Goal: Task Accomplishment & Management: Complete application form

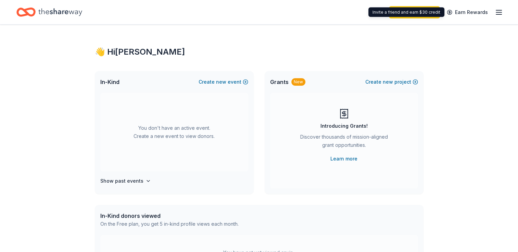
click at [499, 12] on line "button" at bounding box center [498, 12] width 5 height 0
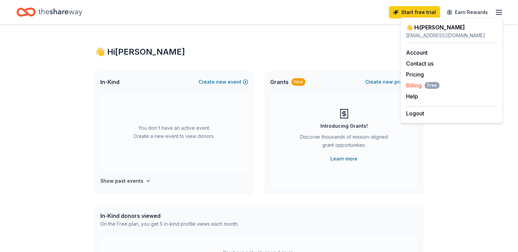
click at [415, 87] on span "Billing Free" at bounding box center [423, 85] width 34 height 8
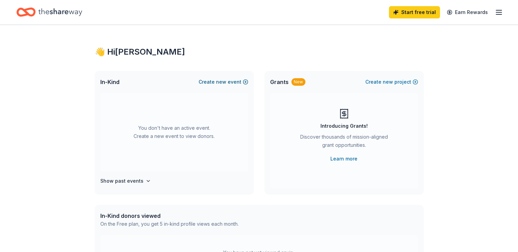
click at [242, 83] on button "Create new event" at bounding box center [223, 82] width 50 height 8
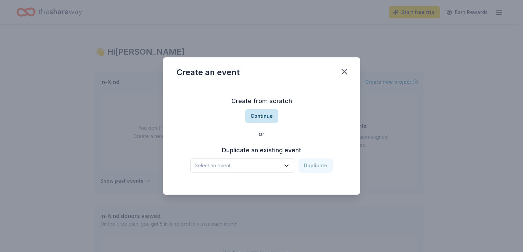
click at [268, 118] on button "Continue" at bounding box center [261, 116] width 33 height 14
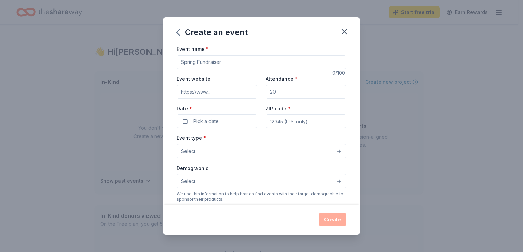
click at [213, 60] on input "Event name *" at bounding box center [262, 62] width 170 height 14
type input "Fall Fundraiser"
type input "j"
type input "500"
click at [213, 124] on span "Pick a date" at bounding box center [205, 121] width 25 height 8
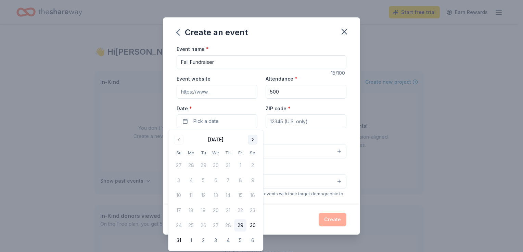
click at [251, 139] on button "Go to next month" at bounding box center [253, 140] width 10 height 10
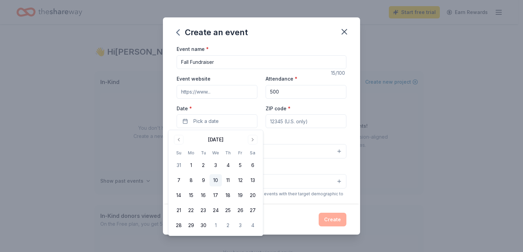
click at [216, 181] on button "10" at bounding box center [215, 180] width 12 height 12
click at [305, 123] on input "ZIP code *" at bounding box center [305, 122] width 81 height 14
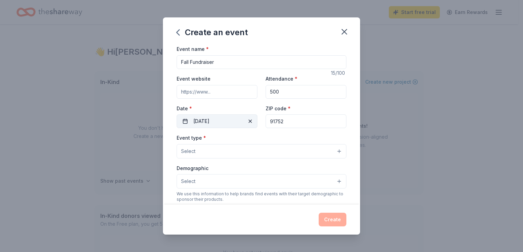
type input "91752"
click at [229, 120] on button "09/10/2025" at bounding box center [217, 122] width 81 height 14
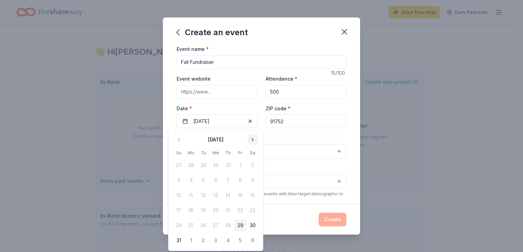
click at [255, 140] on button "Go to next month" at bounding box center [253, 140] width 10 height 10
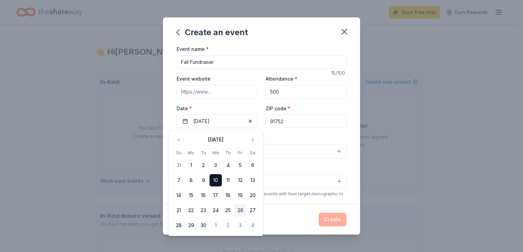
click at [236, 212] on button "26" at bounding box center [240, 211] width 12 height 12
click at [296, 152] on button "Select" at bounding box center [262, 151] width 170 height 14
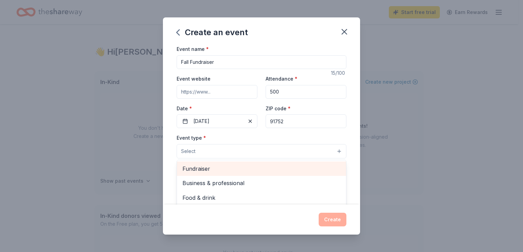
click at [265, 173] on span "Fundraiser" at bounding box center [261, 169] width 158 height 9
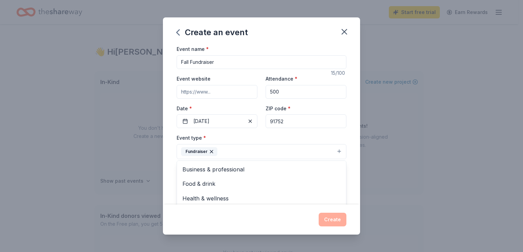
click at [361, 172] on div "Create an event Event name * Fall Fundraiser 15 /100 Event website Attendance *…" at bounding box center [261, 126] width 523 height 252
click at [331, 182] on button "Select" at bounding box center [262, 182] width 170 height 14
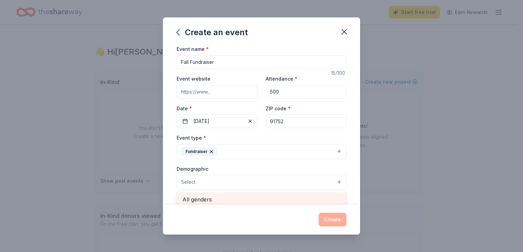
click at [310, 201] on span "All genders" at bounding box center [261, 199] width 158 height 9
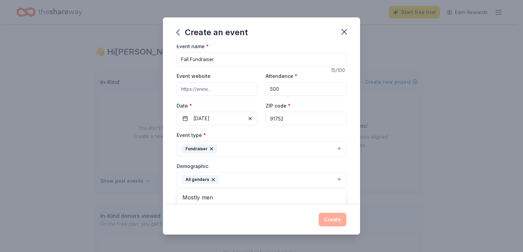
drag, startPoint x: 361, startPoint y: 85, endPoint x: 361, endPoint y: 135, distance: 50.6
click at [361, 135] on div "Create an event Event name * Fall Fundraiser 15 /100 Event website Attendance *…" at bounding box center [261, 126] width 523 height 252
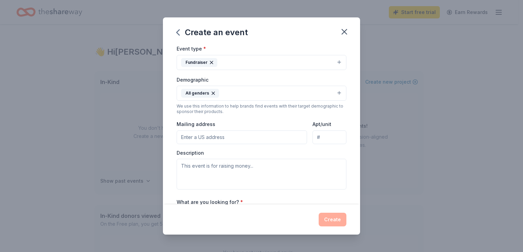
scroll to position [90, 0]
click at [333, 94] on button "All genders" at bounding box center [262, 92] width 170 height 15
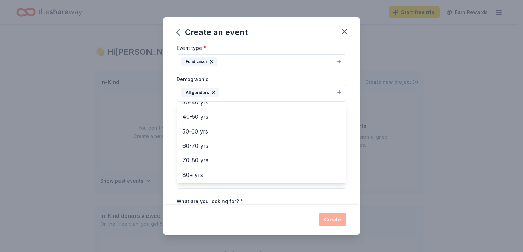
scroll to position [0, 0]
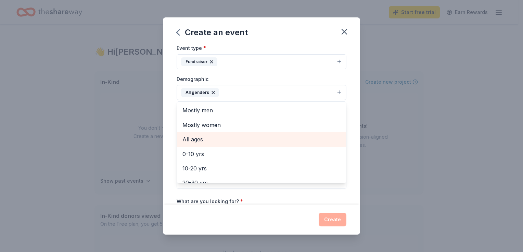
click at [201, 139] on span "All ages" at bounding box center [261, 139] width 158 height 9
click at [204, 142] on span "0-10 yrs" at bounding box center [261, 139] width 158 height 9
click at [198, 138] on span "10-20 yrs" at bounding box center [261, 139] width 158 height 9
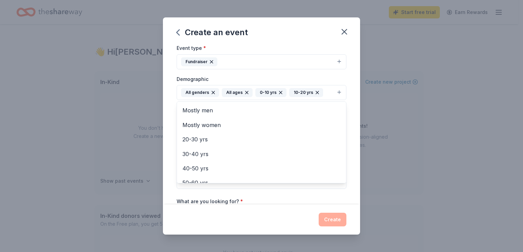
click at [343, 134] on div "Event name * Fall Fundraiser 15 /100 Event website Attendance * 500 Date * 09/2…" at bounding box center [261, 125] width 197 height 160
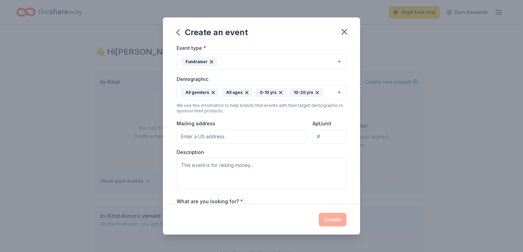
click at [250, 139] on input "Mailing address" at bounding box center [242, 137] width 130 height 14
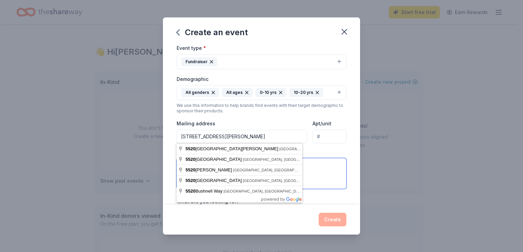
click at [336, 172] on textarea at bounding box center [262, 173] width 170 height 31
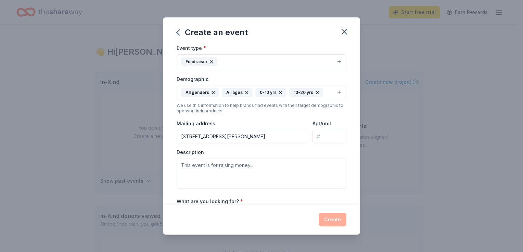
click at [262, 138] on input "5520 Lucretia Ave" at bounding box center [242, 137] width 130 height 14
type input "[STREET_ADDRESS][PERSON_NAME]"
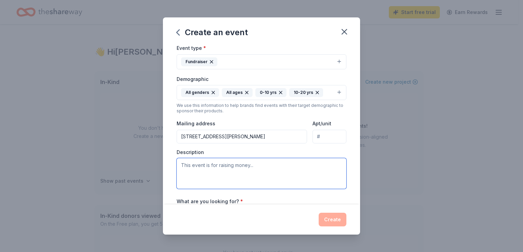
click at [209, 171] on textarea at bounding box center [262, 173] width 170 height 31
paste textarea "[URL][DOMAIN_NAME]"
drag, startPoint x: 327, startPoint y: 166, endPoint x: 158, endPoint y: 183, distance: 169.9
click at [158, 183] on div "Create an event Event name * Fall Fundraiser 15 /100 Event website Attendance *…" at bounding box center [261, 126] width 523 height 252
type textarea "[URL][DOMAIN_NAME]"
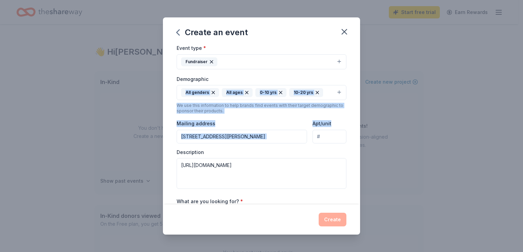
drag, startPoint x: 360, startPoint y: 120, endPoint x: 363, endPoint y: 74, distance: 45.9
click at [363, 74] on div "Create an event Event name * Fall Fundraiser 15 /100 Event website Attendance *…" at bounding box center [261, 126] width 523 height 252
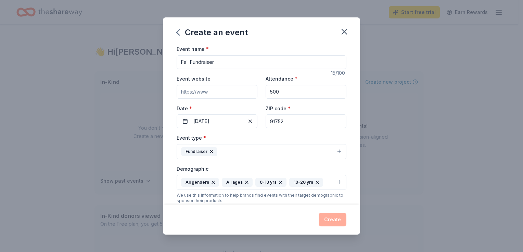
click at [232, 95] on input "Event website" at bounding box center [217, 92] width 81 height 14
paste input "[URL][DOMAIN_NAME]"
type input "[URL][DOMAIN_NAME]"
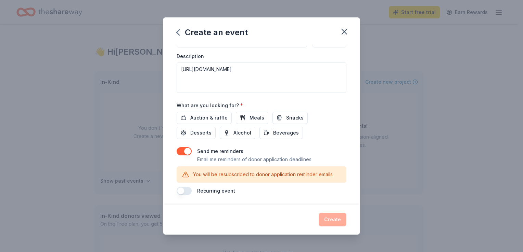
scroll to position [187, 0]
click at [209, 118] on span "Auction & raffle" at bounding box center [208, 117] width 37 height 8
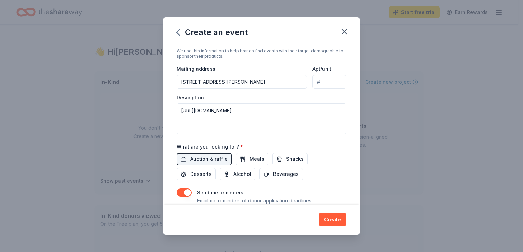
scroll to position [143, 0]
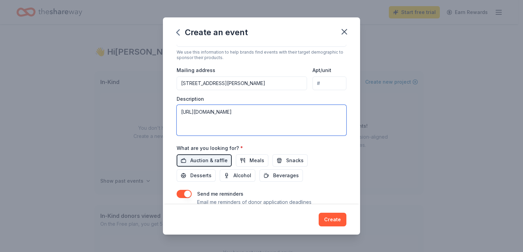
drag, startPoint x: 317, startPoint y: 113, endPoint x: 151, endPoint y: 141, distance: 168.6
click at [151, 141] on div "Create an event Event name * Fall Fundraiser 15 /100 Event website https://juru…" at bounding box center [261, 126] width 523 height 252
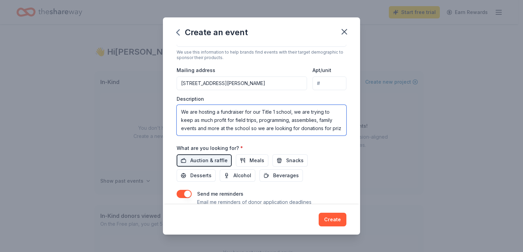
scroll to position [4, 0]
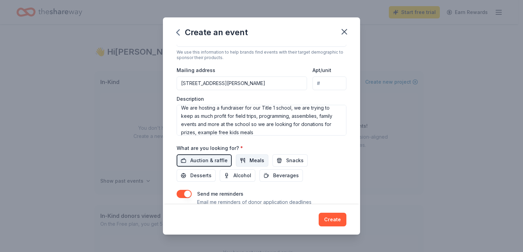
click at [249, 162] on span "Meals" at bounding box center [256, 161] width 15 height 8
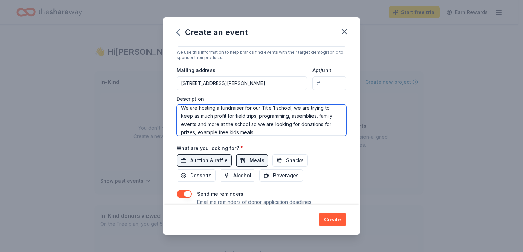
click at [289, 133] on textarea "We are hosting a fundraiser for our Title 1 school, we are trying to keep as mu…" at bounding box center [262, 120] width 170 height 31
type textarea "We are hosting a fundraiser for our Title 1 school, we are trying to keep as mu…"
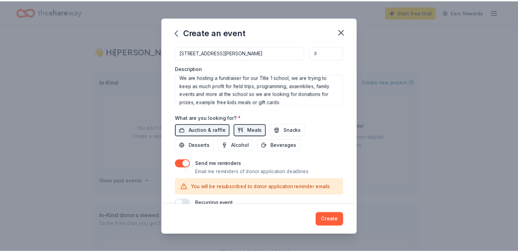
scroll to position [187, 0]
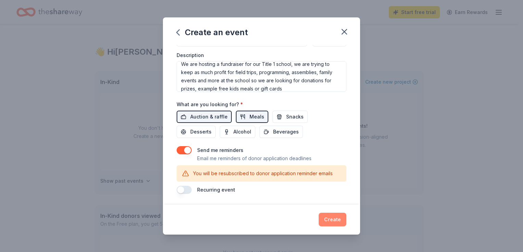
click at [334, 224] on button "Create" at bounding box center [333, 220] width 28 height 14
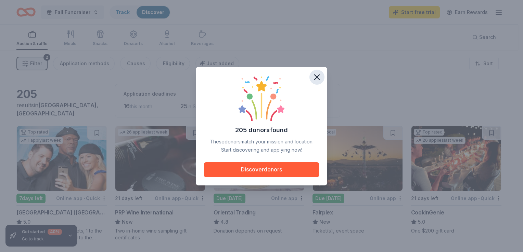
click at [319, 74] on icon "button" at bounding box center [317, 78] width 10 height 10
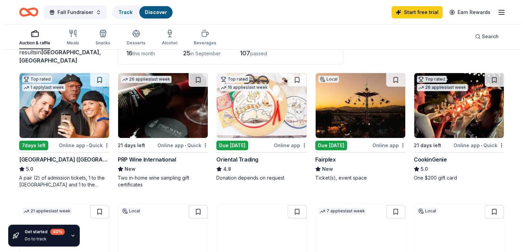
scroll to position [51, 0]
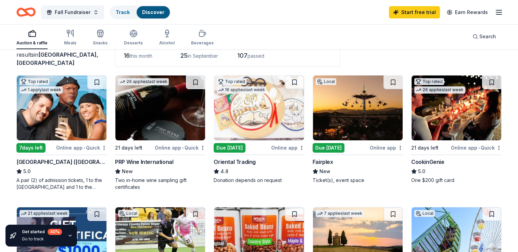
click at [42, 107] on img at bounding box center [62, 108] width 90 height 65
click at [67, 12] on span "Fall Fundraiser" at bounding box center [73, 12] width 36 height 8
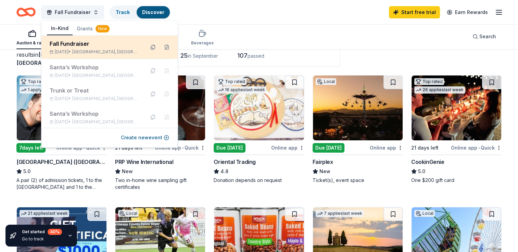
click at [76, 43] on div "Fall Fundraiser" at bounding box center [95, 44] width 90 height 8
click at [161, 48] on button at bounding box center [166, 47] width 11 height 11
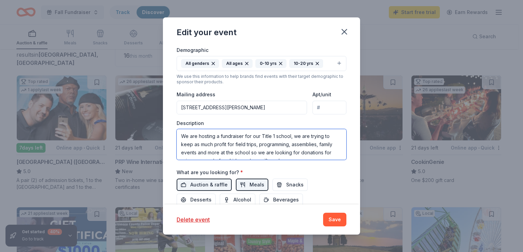
scroll to position [8, 0]
click at [340, 150] on textarea "We are hosting a fundraiser for our Title 1 school, we are trying to keep as mu…" at bounding box center [262, 144] width 170 height 31
drag, startPoint x: 180, startPoint y: 137, endPoint x: 339, endPoint y: 159, distance: 161.3
click at [339, 159] on textarea "We are hosting a fundraiser for our Title 1 school, we are trying to keep as mu…" at bounding box center [262, 144] width 170 height 31
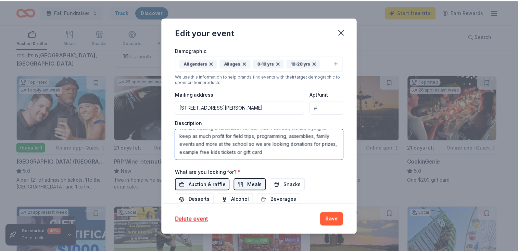
scroll to position [0, 0]
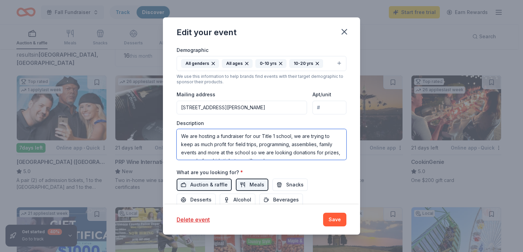
drag, startPoint x: 303, startPoint y: 152, endPoint x: 152, endPoint y: 100, distance: 160.0
click at [152, 100] on div "Edit your event Update donors you've applied to Let donors know of any updates …" at bounding box center [261, 126] width 523 height 252
type textarea "We are hosting a fundraiser for our Title 1 school, we are trying to keep as mu…"
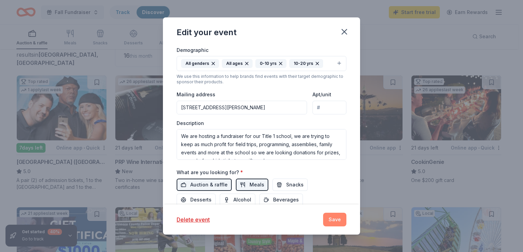
click at [335, 216] on button "Save" at bounding box center [334, 220] width 23 height 14
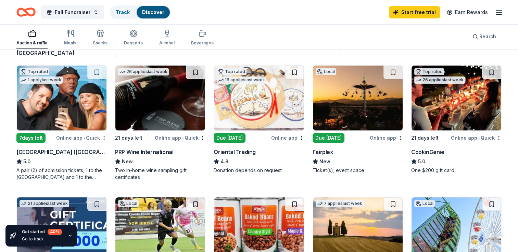
scroll to position [62, 0]
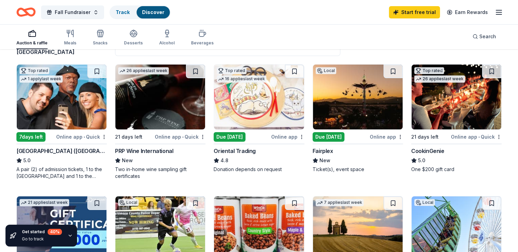
click at [335, 139] on div "Due [DATE]" at bounding box center [328, 137] width 32 height 10
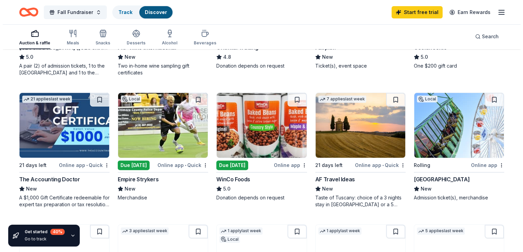
scroll to position [166, 0]
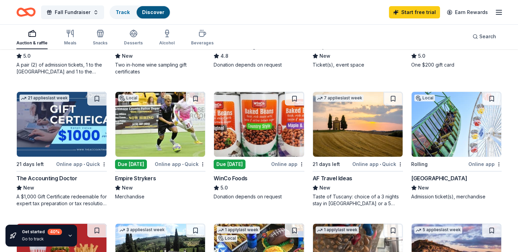
click at [226, 166] on div "Due today" at bounding box center [229, 165] width 32 height 10
click at [75, 17] on button "Fall Fundraiser" at bounding box center [72, 12] width 63 height 14
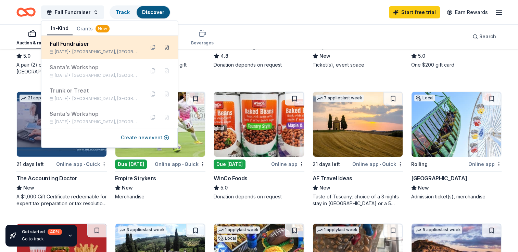
click at [161, 47] on button at bounding box center [166, 47] width 11 height 11
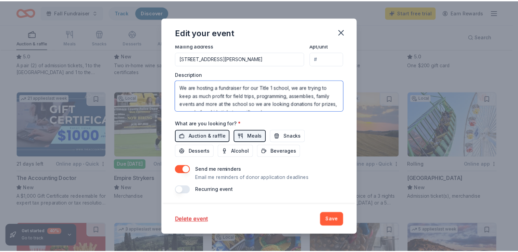
scroll to position [8, 0]
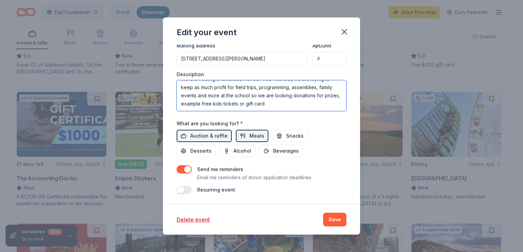
drag, startPoint x: 182, startPoint y: 87, endPoint x: 346, endPoint y: 116, distance: 166.8
click at [346, 116] on div "Update donors you've applied to Let donors know of any updates you've made sinc…" at bounding box center [261, 125] width 197 height 160
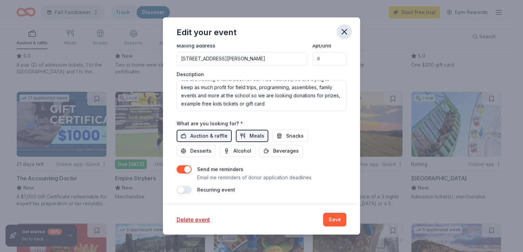
click at [344, 31] on icon "button" at bounding box center [344, 31] width 5 height 5
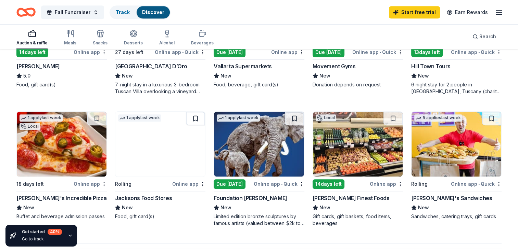
scroll to position [412, 0]
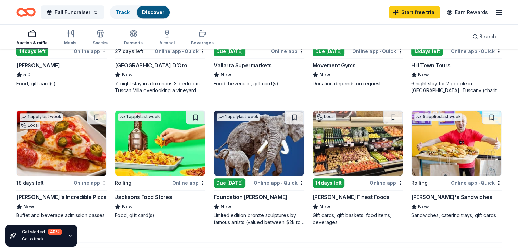
click at [72, 162] on img at bounding box center [62, 143] width 90 height 65
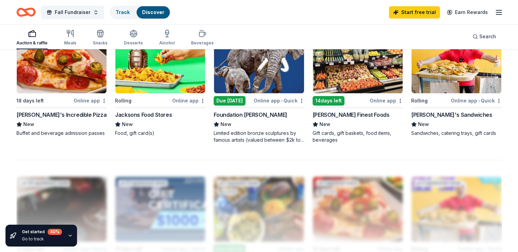
scroll to position [493, 0]
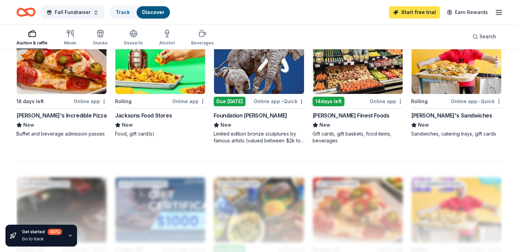
click at [430, 13] on link "Start free trial" at bounding box center [414, 12] width 51 height 12
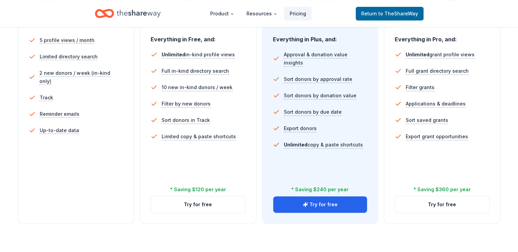
scroll to position [201, 0]
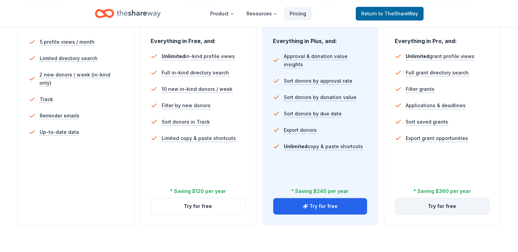
click at [435, 211] on button "Try for free" at bounding box center [442, 206] width 94 height 16
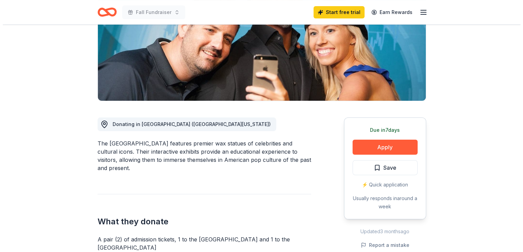
scroll to position [117, 0]
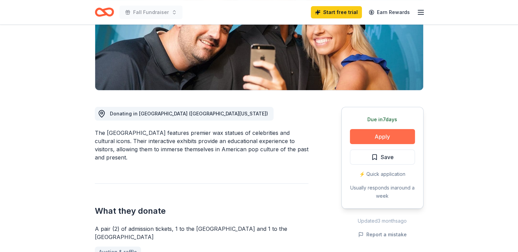
click at [378, 132] on button "Apply" at bounding box center [382, 136] width 65 height 15
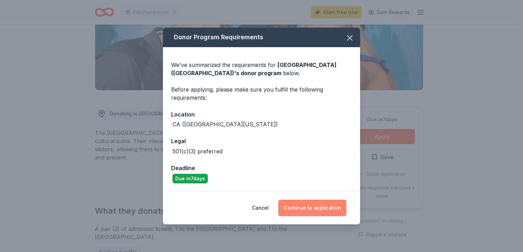
click at [319, 209] on button "Continue to application" at bounding box center [312, 208] width 68 height 16
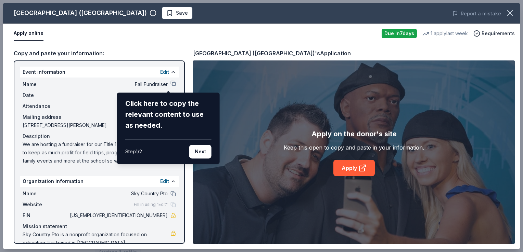
click at [165, 82] on div "Hollywood Wax Museum (Hollywood) Save Report a mistake Apply online Due in 7 da…" at bounding box center [261, 126] width 517 height 247
click at [197, 154] on button "Next" at bounding box center [200, 152] width 22 height 14
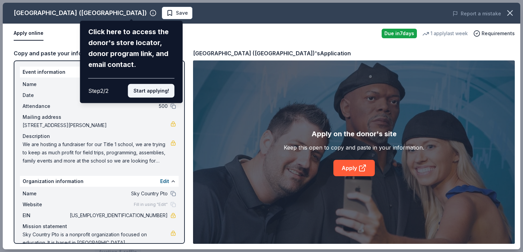
click at [156, 90] on button "Start applying!" at bounding box center [151, 91] width 47 height 14
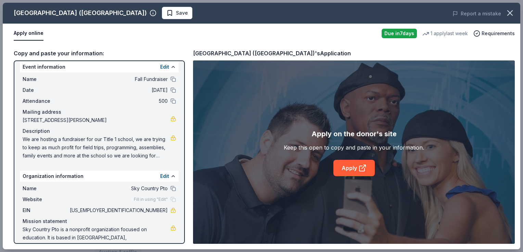
scroll to position [20, 0]
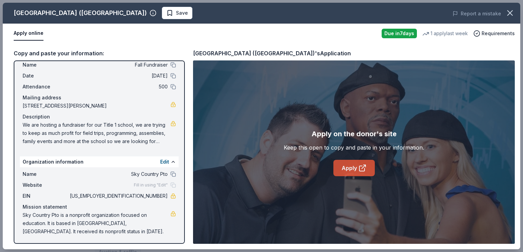
click at [349, 175] on link "Apply" at bounding box center [353, 168] width 41 height 16
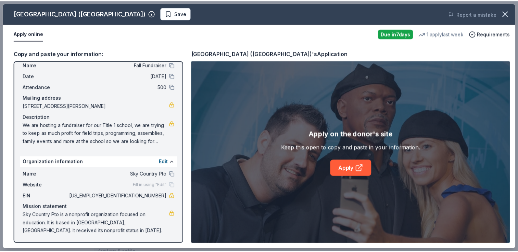
scroll to position [0, 0]
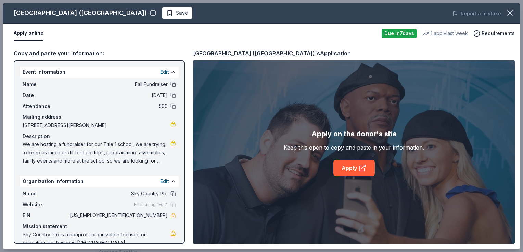
click at [170, 83] on button at bounding box center [172, 84] width 5 height 5
click at [170, 144] on link at bounding box center [172, 143] width 5 height 5
drag, startPoint x: 24, startPoint y: 144, endPoint x: 137, endPoint y: 153, distance: 113.2
click at [137, 153] on span "We are hosting a fundraiser for our Title 1 school, we are trying to keep as mu…" at bounding box center [97, 153] width 148 height 25
click at [506, 13] on icon "button" at bounding box center [510, 13] width 10 height 10
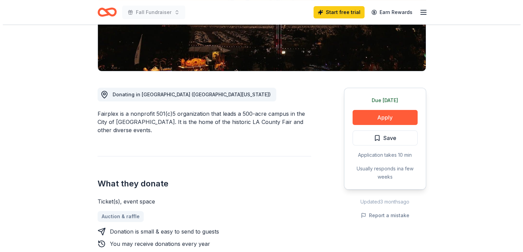
scroll to position [153, 0]
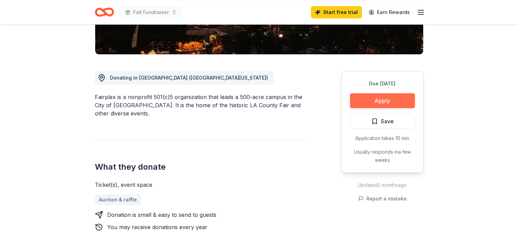
click at [374, 100] on button "Apply" at bounding box center [382, 100] width 65 height 15
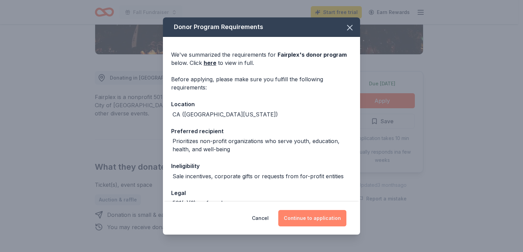
click at [302, 218] on button "Continue to application" at bounding box center [312, 218] width 68 height 16
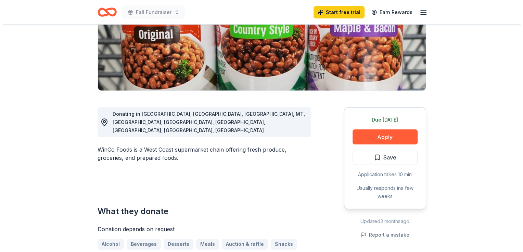
scroll to position [121, 0]
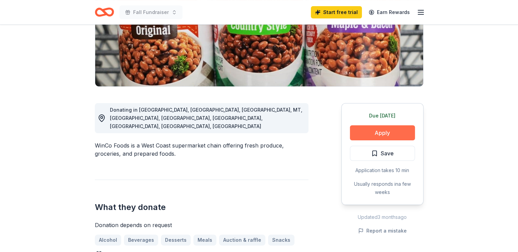
click at [392, 131] on button "Apply" at bounding box center [382, 133] width 65 height 15
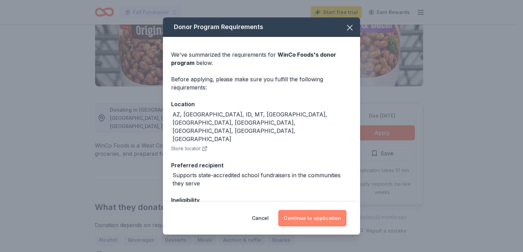
click at [319, 223] on button "Continue to application" at bounding box center [312, 218] width 68 height 16
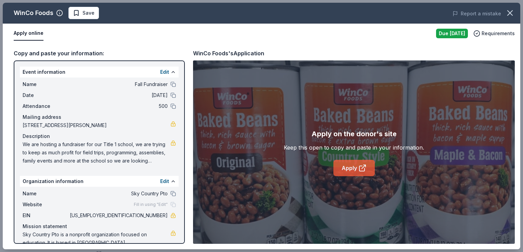
click at [361, 167] on icon at bounding box center [362, 168] width 8 height 8
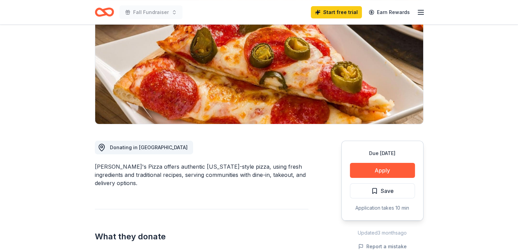
scroll to position [101, 0]
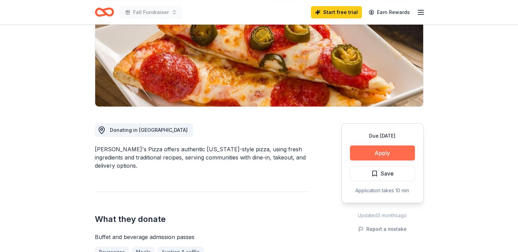
click at [397, 154] on button "Apply" at bounding box center [382, 153] width 65 height 15
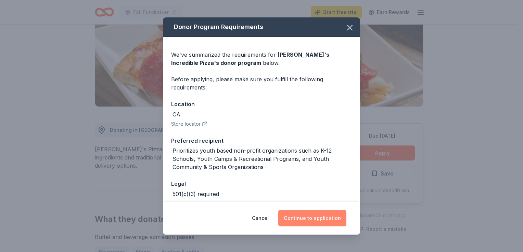
click at [324, 220] on button "Continue to application" at bounding box center [312, 218] width 68 height 16
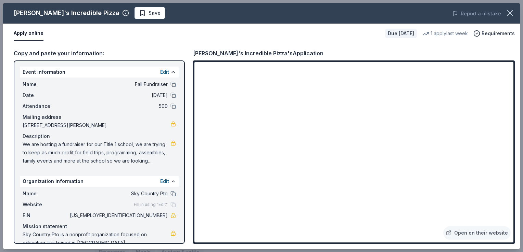
drag, startPoint x: 513, startPoint y: 77, endPoint x: 514, endPoint y: 88, distance: 11.3
click at [514, 88] on div "Open on their website" at bounding box center [354, 153] width 322 height 184
click at [512, 12] on icon "button" at bounding box center [510, 13] width 10 height 10
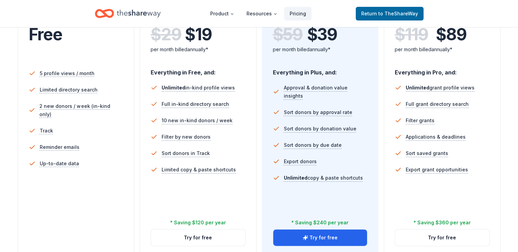
scroll to position [171, 0]
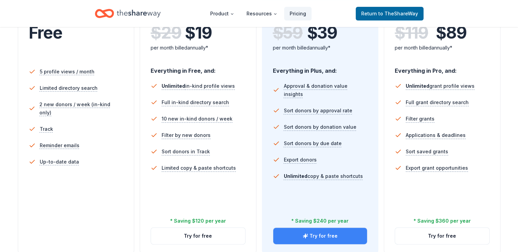
click at [328, 232] on button "Try for free" at bounding box center [320, 236] width 94 height 16
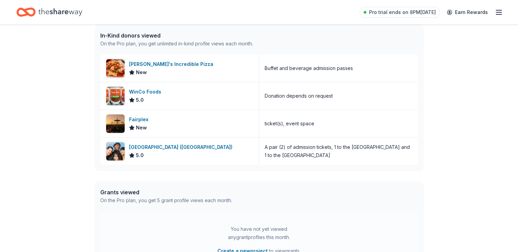
scroll to position [183, 0]
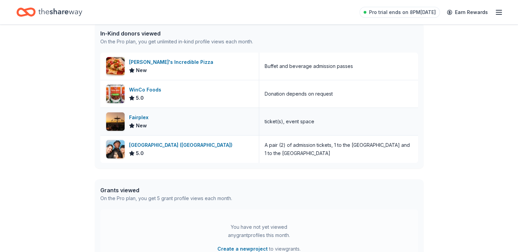
click at [147, 122] on div "New" at bounding box center [140, 126] width 22 height 8
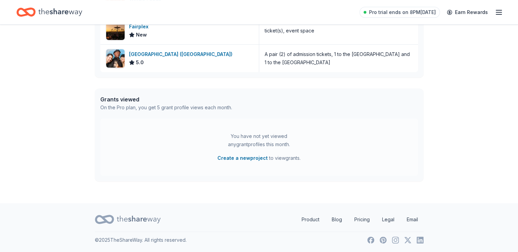
scroll to position [0, 0]
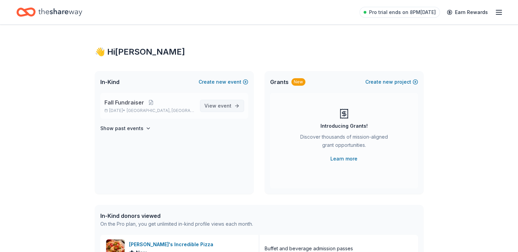
click at [222, 106] on span "event" at bounding box center [225, 106] width 14 height 6
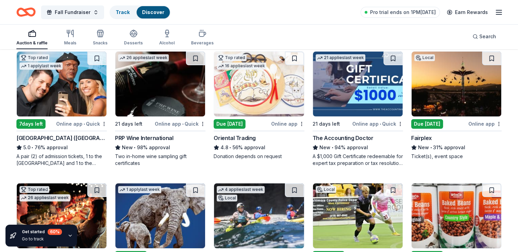
scroll to position [75, 0]
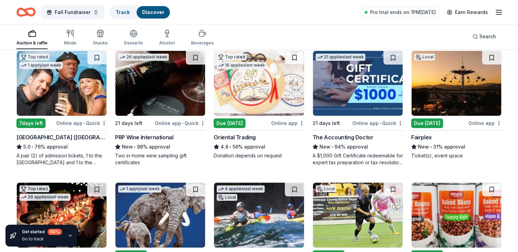
click at [228, 124] on div "Due [DATE]" at bounding box center [229, 124] width 32 height 10
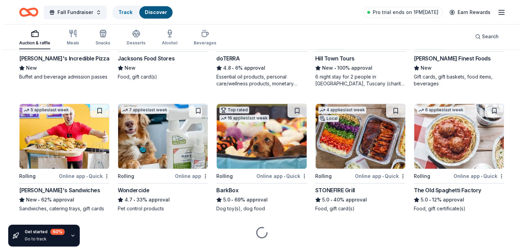
scroll to position [684, 0]
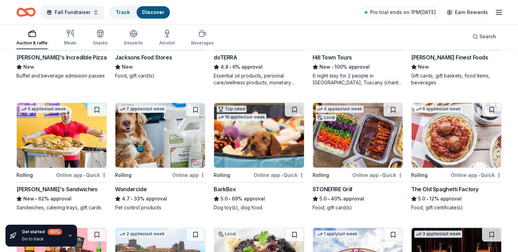
click at [448, 147] on img at bounding box center [456, 135] width 90 height 65
click at [81, 9] on span "Fall Fundraiser" at bounding box center [73, 12] width 36 height 8
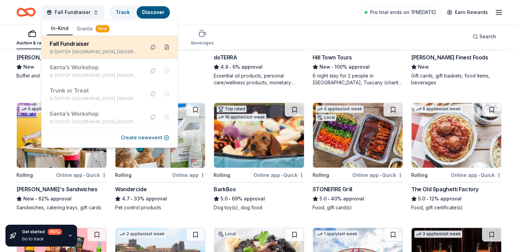
click at [161, 49] on button at bounding box center [166, 47] width 11 height 11
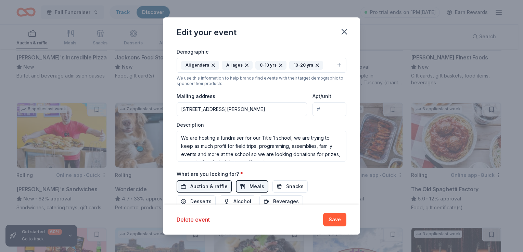
scroll to position [160, 0]
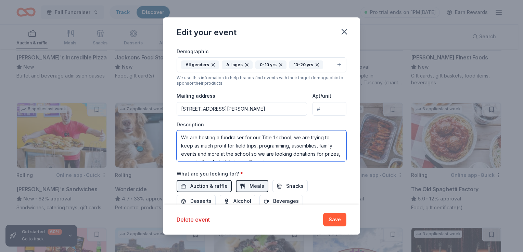
click at [341, 142] on textarea "We are hosting a fundraiser for our Title 1 school, we are trying to keep as mu…" at bounding box center [262, 146] width 170 height 31
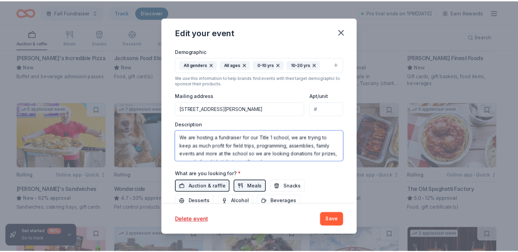
scroll to position [8, 0]
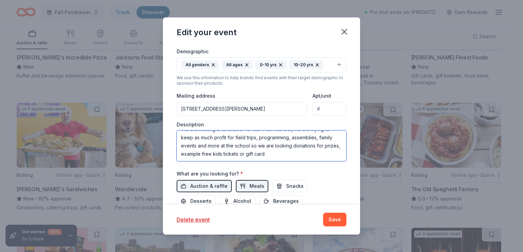
drag, startPoint x: 180, startPoint y: 135, endPoint x: 327, endPoint y: 166, distance: 150.6
click at [327, 166] on div "Event name * Fall Fundraiser 15 /100 Event website https://jurupausd.org/school…" at bounding box center [262, 85] width 170 height 317
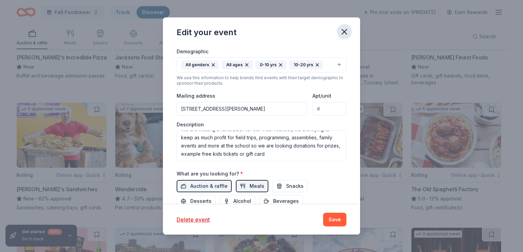
click at [346, 31] on icon "button" at bounding box center [344, 32] width 10 height 10
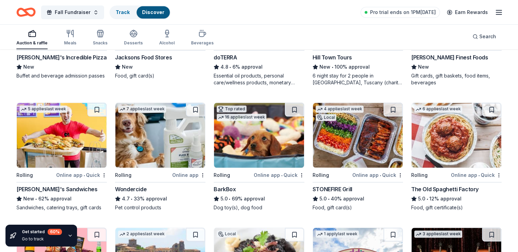
click at [351, 136] on img at bounding box center [358, 135] width 90 height 65
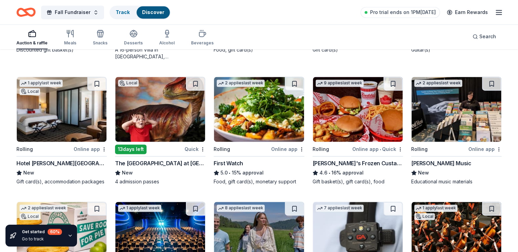
scroll to position [965, 0]
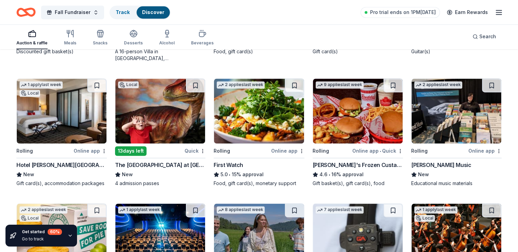
click at [357, 127] on img at bounding box center [358, 111] width 90 height 65
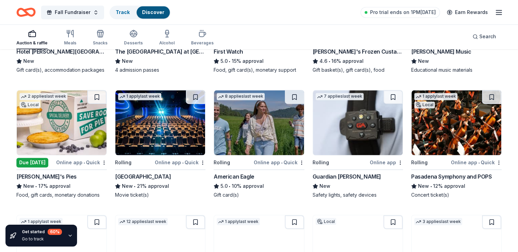
scroll to position [1080, 0]
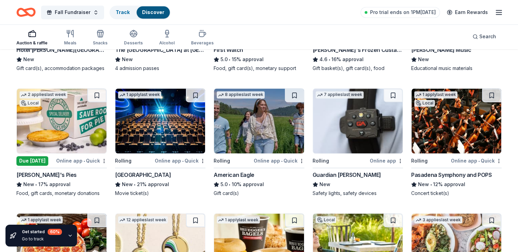
click at [36, 146] on img at bounding box center [62, 121] width 90 height 65
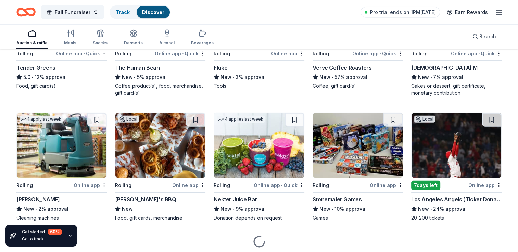
scroll to position [1704, 0]
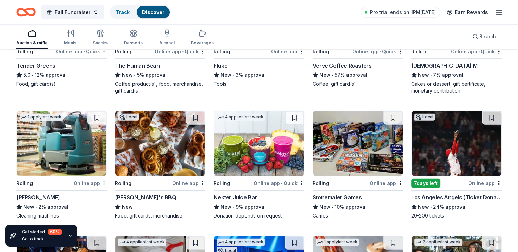
click at [452, 155] on img at bounding box center [456, 143] width 90 height 65
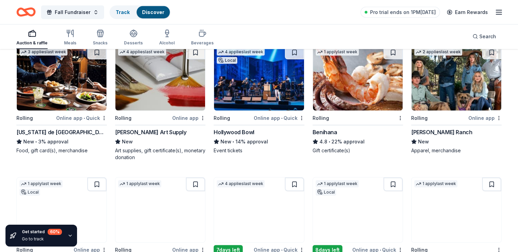
scroll to position [1897, 0]
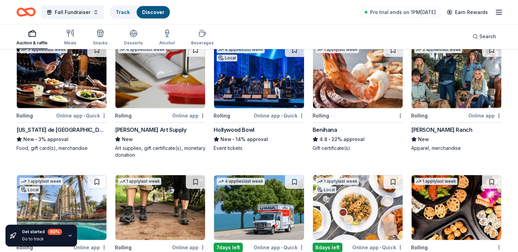
click at [352, 91] on img at bounding box center [358, 75] width 90 height 65
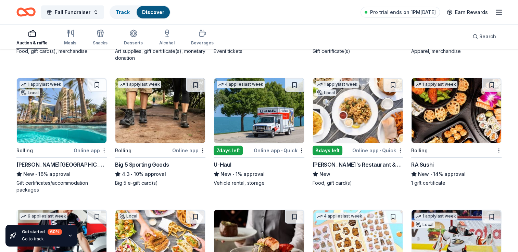
scroll to position [1998, 0]
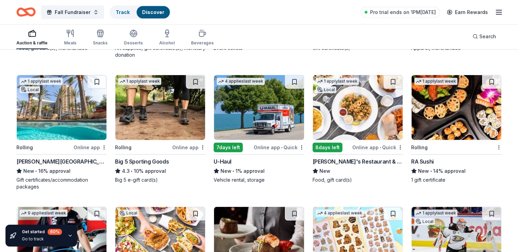
click at [149, 111] on img at bounding box center [160, 107] width 90 height 65
click at [447, 113] on img at bounding box center [456, 107] width 90 height 65
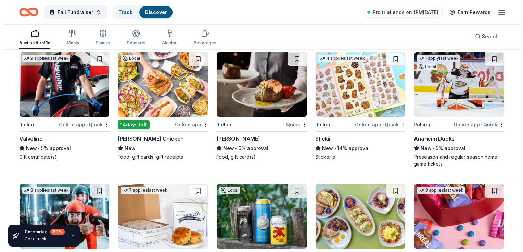
scroll to position [2155, 0]
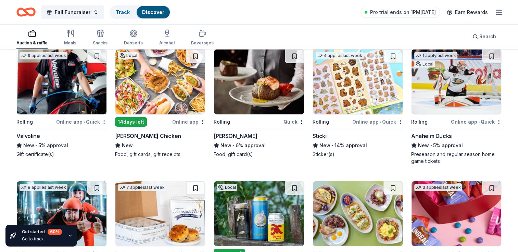
click at [446, 84] on img at bounding box center [456, 82] width 90 height 65
click at [75, 14] on span "Fall Fundraiser" at bounding box center [73, 12] width 36 height 8
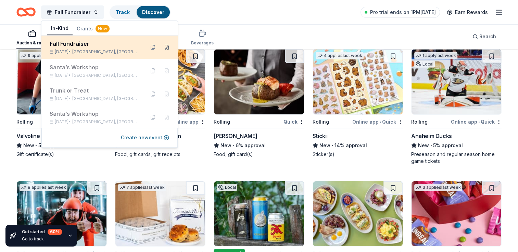
click at [163, 43] on button at bounding box center [166, 47] width 11 height 11
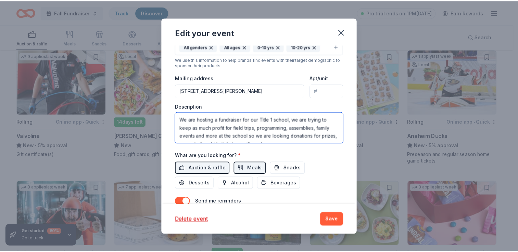
scroll to position [8, 0]
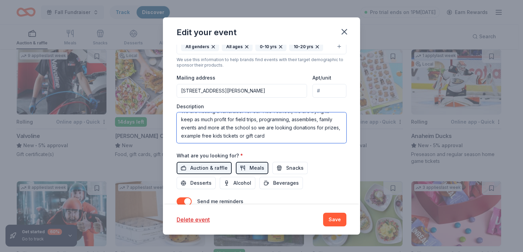
drag, startPoint x: 182, startPoint y: 119, endPoint x: 339, endPoint y: 154, distance: 160.3
click at [339, 154] on div "Event name * Fall Fundraiser 15 /100 Event website https://jurupausd.org/school…" at bounding box center [262, 67] width 170 height 317
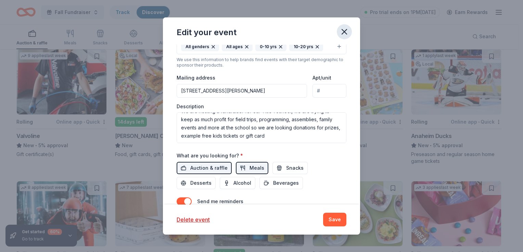
click at [343, 34] on icon "button" at bounding box center [344, 32] width 10 height 10
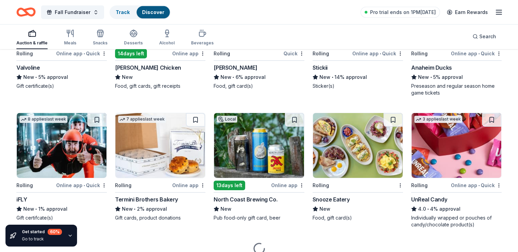
scroll to position [2252, 0]
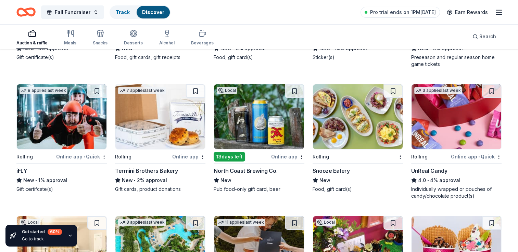
click at [59, 126] on img at bounding box center [62, 117] width 90 height 65
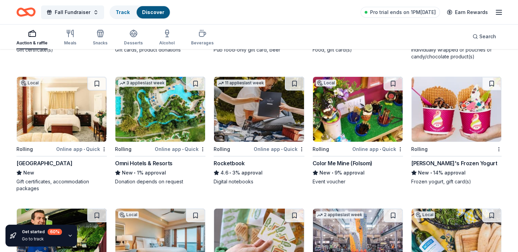
scroll to position [2395, 0]
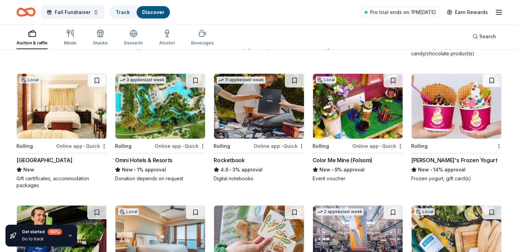
click at [437, 127] on img at bounding box center [456, 106] width 90 height 65
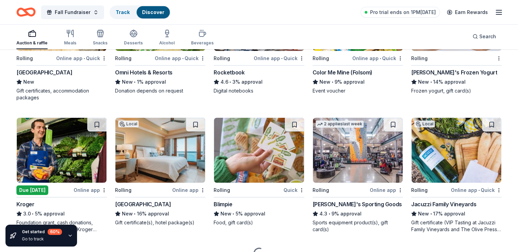
scroll to position [2517, 0]
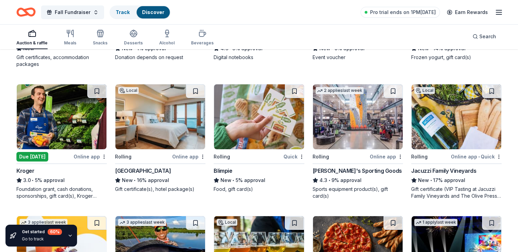
click at [367, 127] on img at bounding box center [358, 117] width 90 height 65
click at [82, 142] on img at bounding box center [62, 117] width 90 height 65
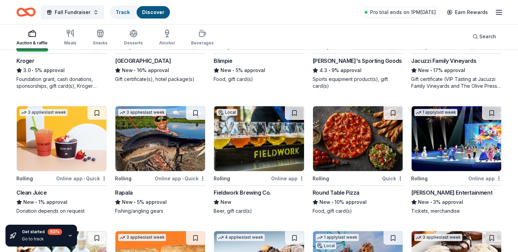
scroll to position [2630, 0]
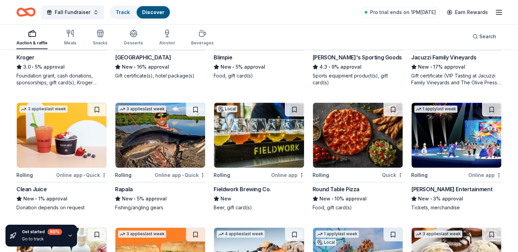
click at [473, 144] on img at bounding box center [456, 135] width 90 height 65
click at [364, 134] on img at bounding box center [358, 135] width 90 height 65
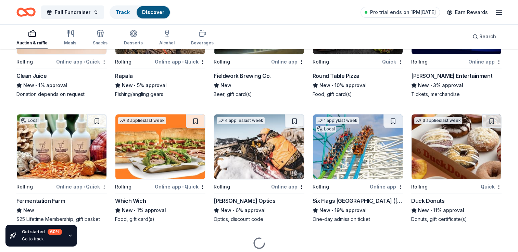
scroll to position [2751, 0]
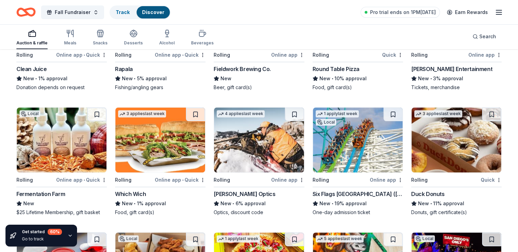
click at [360, 150] on img at bounding box center [358, 140] width 90 height 65
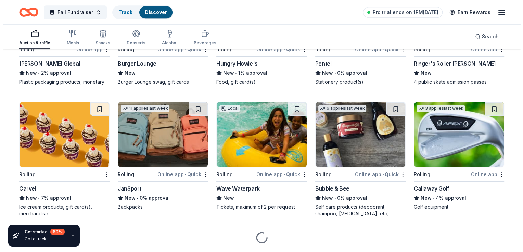
scroll to position [3010, 0]
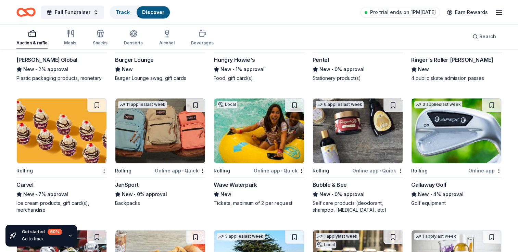
click at [163, 144] on img at bounding box center [160, 131] width 90 height 65
click at [74, 13] on span "Fall Fundraiser" at bounding box center [73, 12] width 36 height 8
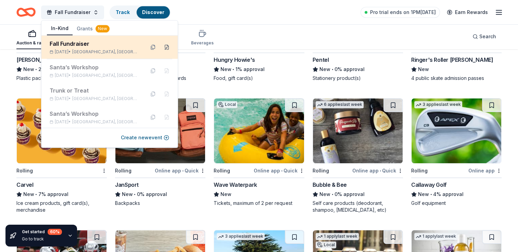
click at [161, 44] on button at bounding box center [166, 47] width 11 height 11
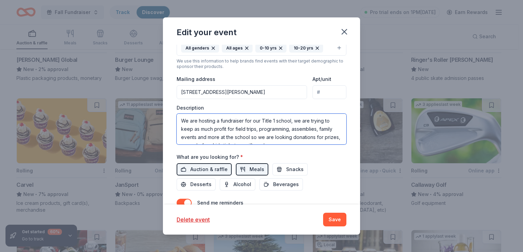
scroll to position [8, 0]
drag, startPoint x: 179, startPoint y: 123, endPoint x: 322, endPoint y: 144, distance: 143.9
click at [322, 144] on textarea "We are hosting a fundraiser for our Title 1 school, we are trying to keep as mu…" at bounding box center [262, 129] width 170 height 31
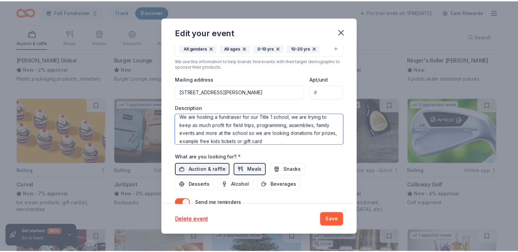
scroll to position [0, 0]
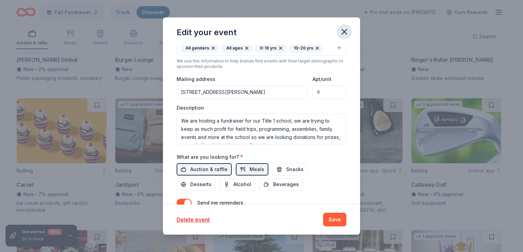
click at [341, 33] on icon "button" at bounding box center [344, 32] width 10 height 10
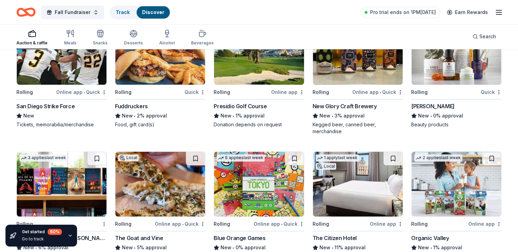
scroll to position [3288, 0]
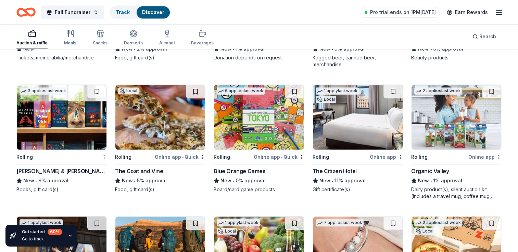
click at [71, 128] on img at bounding box center [62, 117] width 90 height 65
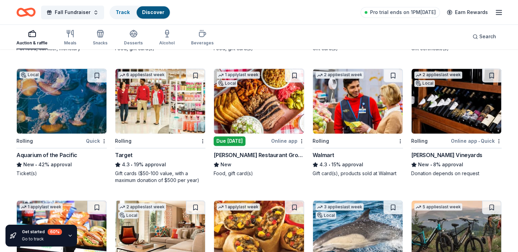
scroll to position [3703, 0]
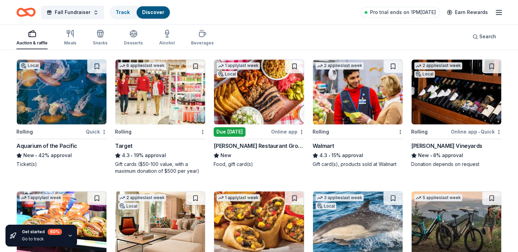
click at [140, 110] on img at bounding box center [160, 92] width 90 height 65
click at [367, 99] on img at bounding box center [358, 92] width 90 height 65
click at [75, 92] on img at bounding box center [62, 92] width 90 height 65
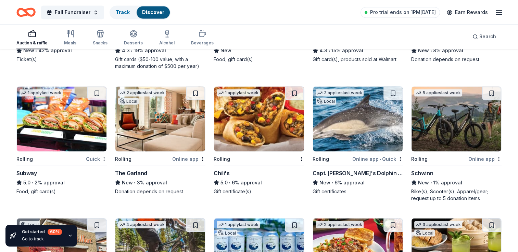
scroll to position [3812, 0]
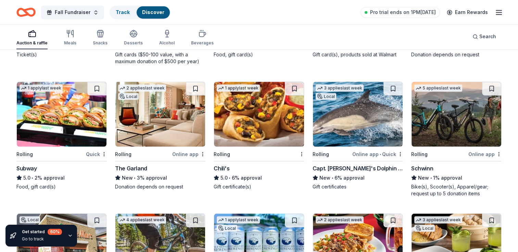
click at [64, 115] on img at bounding box center [62, 114] width 90 height 65
click at [271, 124] on img at bounding box center [259, 114] width 90 height 65
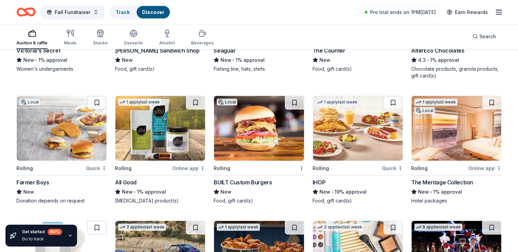
scroll to position [4199, 0]
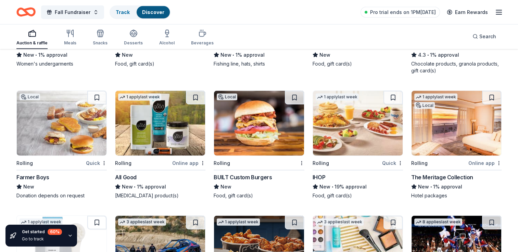
click at [79, 138] on img at bounding box center [62, 123] width 90 height 65
click at [352, 127] on img at bounding box center [358, 123] width 90 height 65
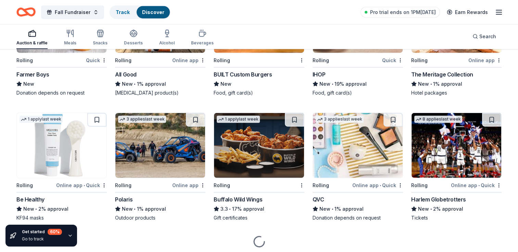
scroll to position [4308, 0]
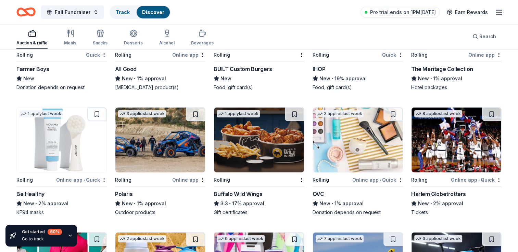
click at [274, 160] on img at bounding box center [259, 140] width 90 height 65
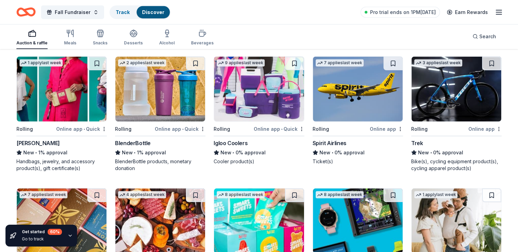
scroll to position [4478, 0]
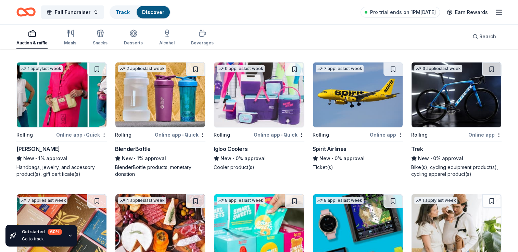
click at [264, 105] on img at bounding box center [259, 95] width 90 height 65
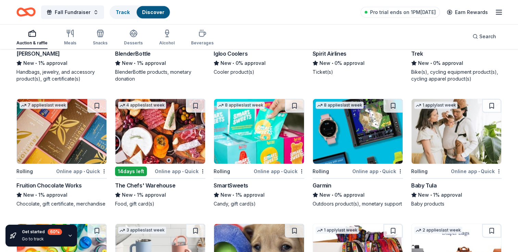
scroll to position [4574, 0]
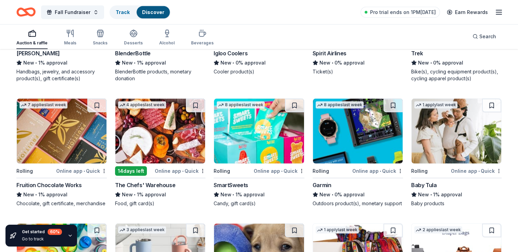
click at [268, 136] on img at bounding box center [259, 131] width 90 height 65
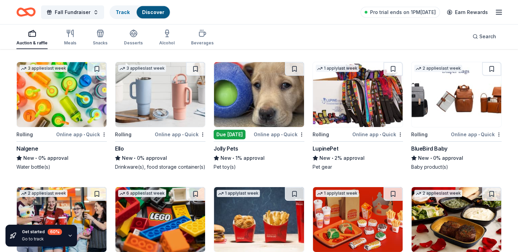
scroll to position [4831, 0]
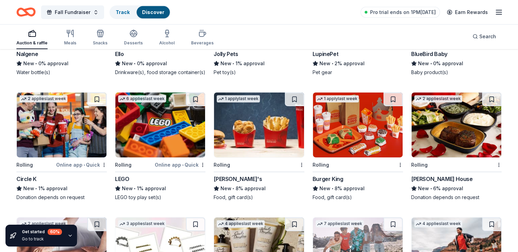
click at [141, 142] on img at bounding box center [160, 125] width 90 height 65
click at [242, 131] on img at bounding box center [259, 125] width 90 height 65
click at [348, 134] on img at bounding box center [358, 125] width 90 height 65
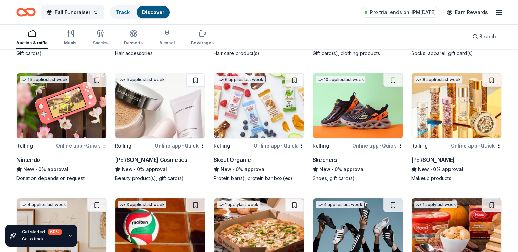
scroll to position [5094, 0]
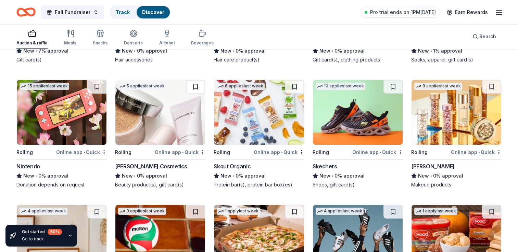
click at [352, 132] on img at bounding box center [358, 112] width 90 height 65
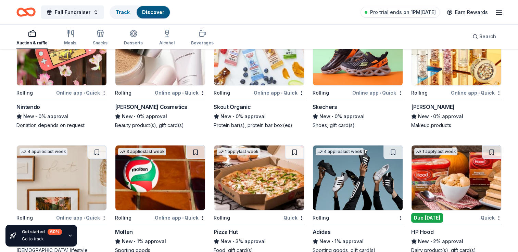
scroll to position [5165, 0]
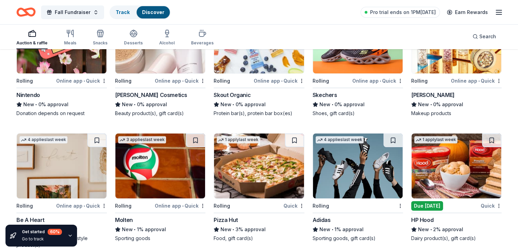
click at [220, 169] on img at bounding box center [259, 166] width 90 height 65
click at [379, 166] on img at bounding box center [358, 166] width 90 height 65
click at [70, 31] on icon "button" at bounding box center [70, 33] width 8 height 8
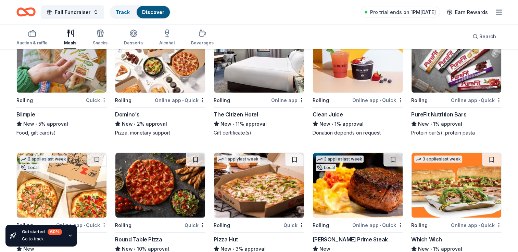
scroll to position [1387, 0]
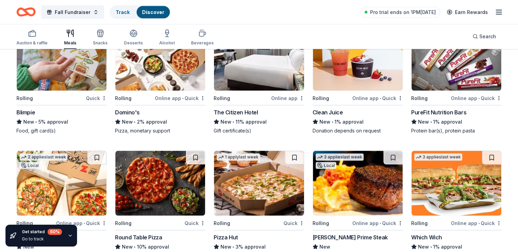
click at [169, 65] on img at bounding box center [160, 58] width 90 height 65
click at [99, 38] on div "Snacks" at bounding box center [100, 37] width 15 height 16
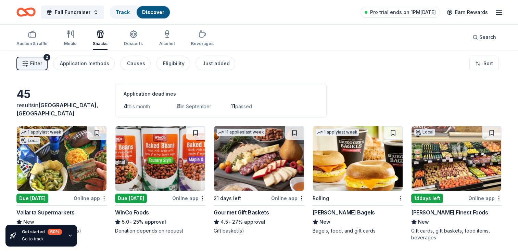
drag, startPoint x: 518, startPoint y: 46, endPoint x: 521, endPoint y: 85, distance: 38.7
click at [517, 85] on html "Fall Fundraiser Track Discover Pro trial ends on 1PM, 9/5 Earn Rewards Auction …" at bounding box center [259, 126] width 518 height 252
click at [517, 46] on div "Auction & raffle Meals Snacks Desserts Alcohol Beverages Search" at bounding box center [259, 37] width 518 height 25
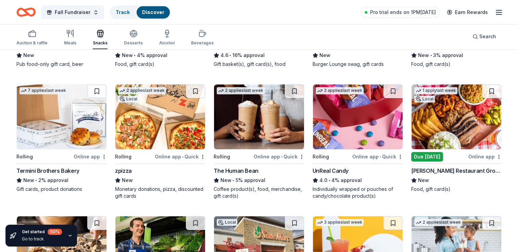
scroll to position [422, 0]
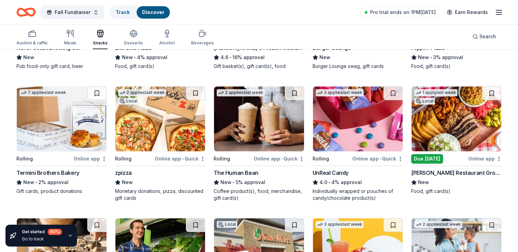
click at [361, 146] on img at bounding box center [358, 119] width 90 height 65
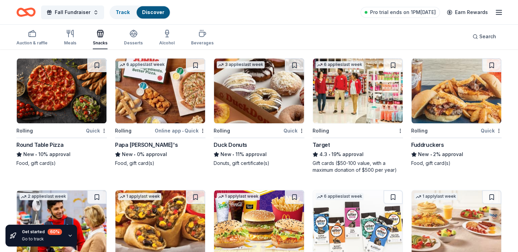
scroll to position [718, 0]
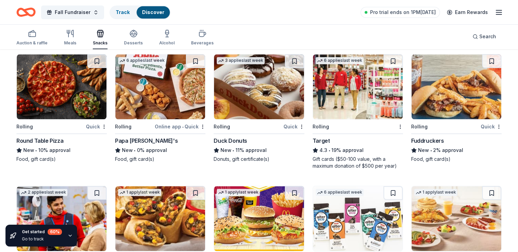
click at [136, 105] on img at bounding box center [160, 86] width 90 height 65
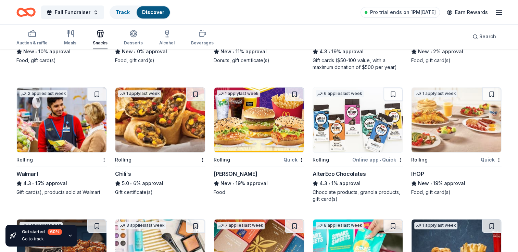
scroll to position [822, 0]
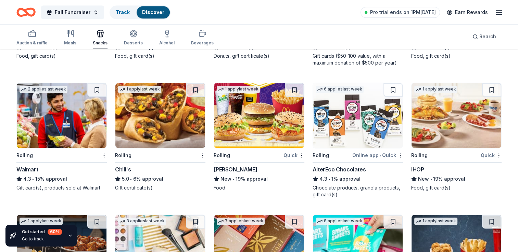
click at [254, 129] on img at bounding box center [259, 115] width 90 height 65
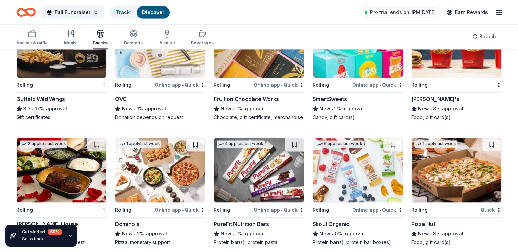
scroll to position [1030, 0]
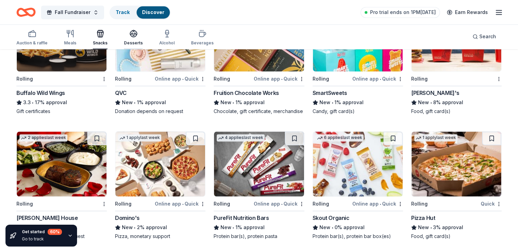
click at [138, 36] on div "button" at bounding box center [133, 33] width 19 height 8
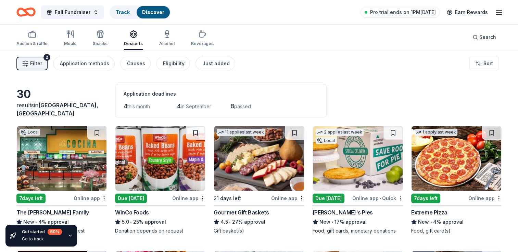
click at [234, 106] on span "8" at bounding box center [232, 106] width 4 height 7
click at [95, 9] on button "Fall Fundraiser" at bounding box center [72, 12] width 63 height 14
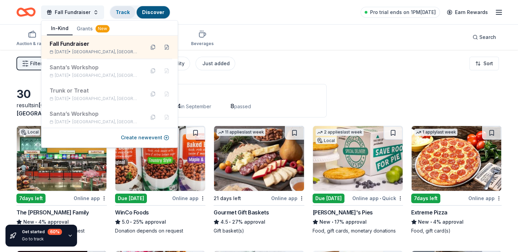
click at [126, 7] on div "Track" at bounding box center [122, 12] width 25 height 12
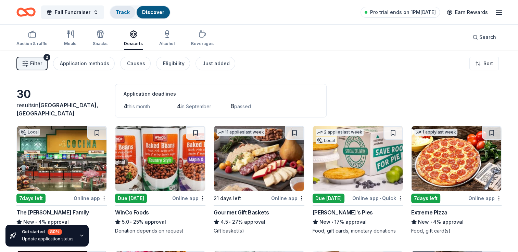
click at [122, 10] on link "Track" at bounding box center [123, 12] width 14 height 6
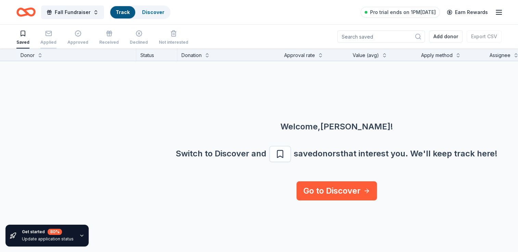
click at [46, 38] on div "Applied" at bounding box center [48, 37] width 16 height 15
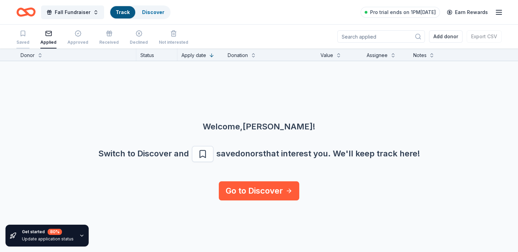
click at [21, 37] on div "Saved" at bounding box center [22, 37] width 13 height 15
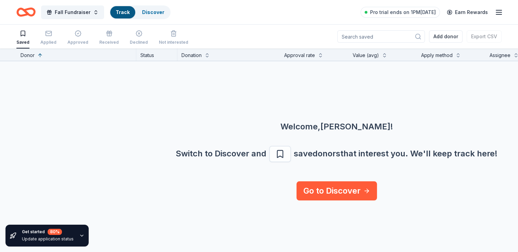
click at [22, 14] on icon "Home" at bounding box center [25, 12] width 19 height 16
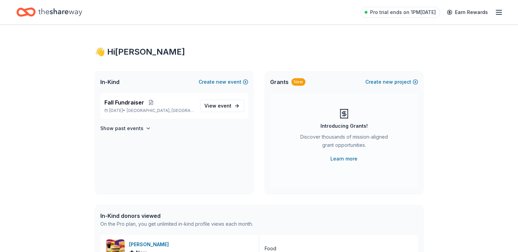
click at [22, 14] on icon "Home" at bounding box center [25, 12] width 19 height 16
click at [209, 109] on span "View event" at bounding box center [217, 106] width 27 height 8
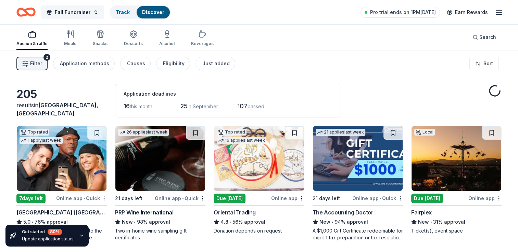
click at [96, 11] on button "Fall Fundraiser" at bounding box center [72, 12] width 63 height 14
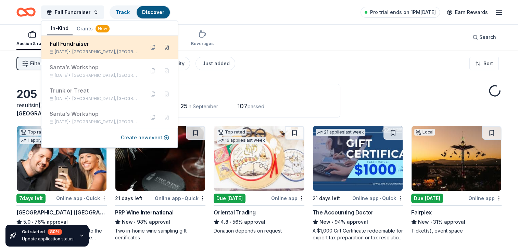
click at [161, 51] on button at bounding box center [166, 47] width 11 height 11
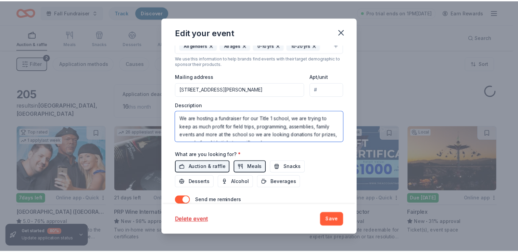
scroll to position [8, 0]
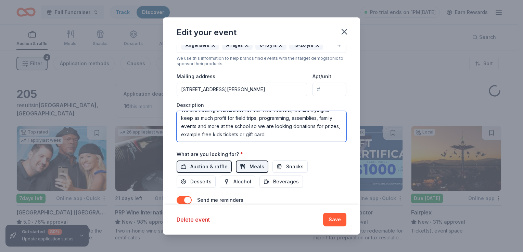
drag, startPoint x: 180, startPoint y: 119, endPoint x: 349, endPoint y: 154, distance: 172.9
click at [349, 154] on div "Update donors you've applied to Let donors know of any updates you've made sinc…" at bounding box center [261, 125] width 197 height 160
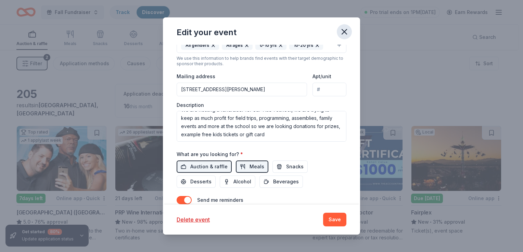
click at [343, 33] on icon "button" at bounding box center [344, 31] width 5 height 5
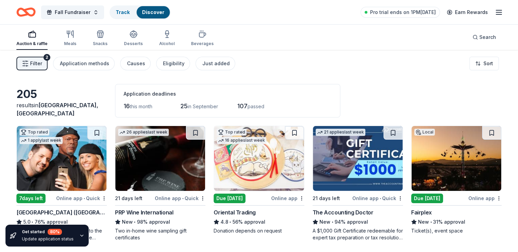
click at [37, 65] on span "Filter" at bounding box center [36, 64] width 12 height 8
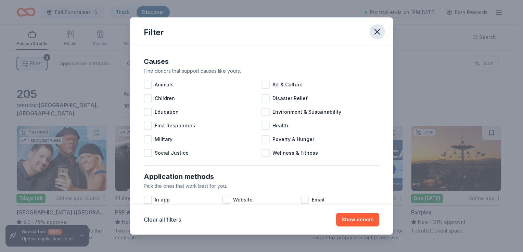
click at [372, 29] on button "button" at bounding box center [376, 31] width 15 height 15
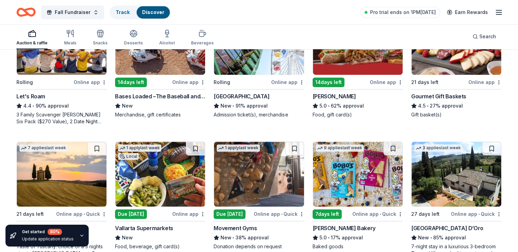
scroll to position [394, 0]
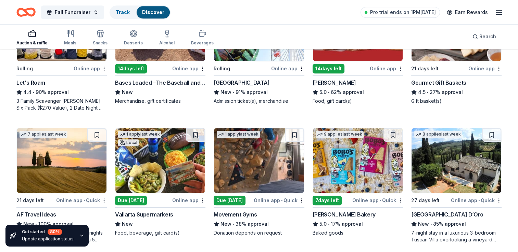
click at [349, 175] on img at bounding box center [358, 160] width 90 height 65
click at [269, 168] on img at bounding box center [259, 160] width 90 height 65
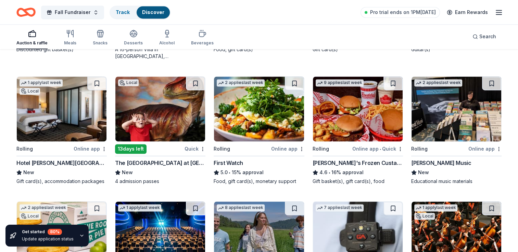
scroll to position [961, 0]
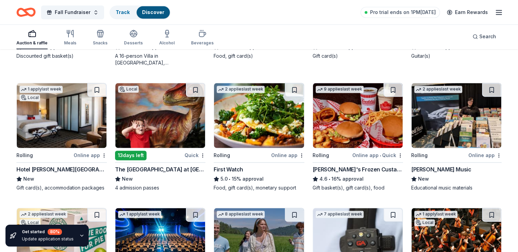
click at [153, 116] on img at bounding box center [160, 115] width 90 height 65
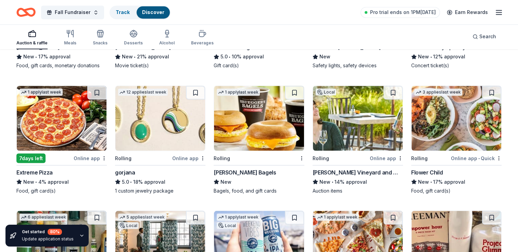
scroll to position [1152, 0]
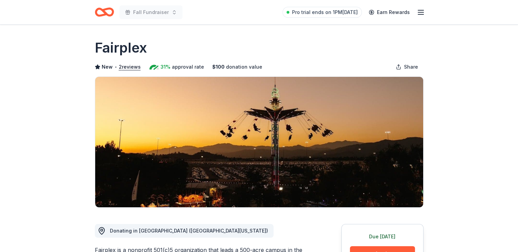
scroll to position [181, 0]
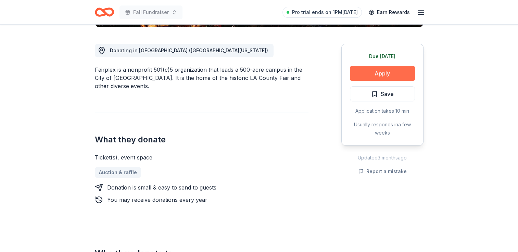
click at [400, 71] on button "Apply" at bounding box center [382, 73] width 65 height 15
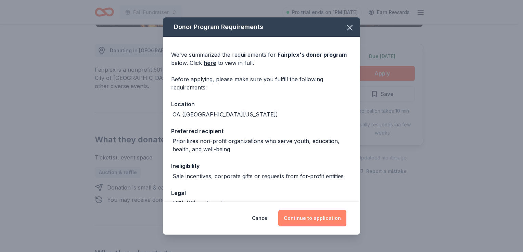
click at [296, 223] on button "Continue to application" at bounding box center [312, 218] width 68 height 16
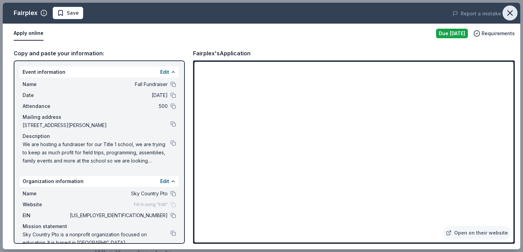
click at [512, 12] on icon "button" at bounding box center [510, 13] width 10 height 10
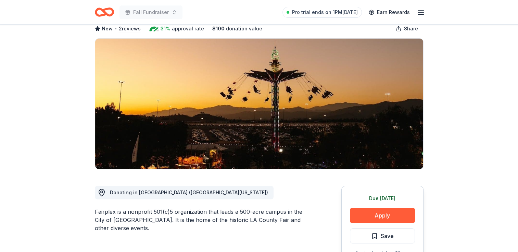
scroll to position [0, 0]
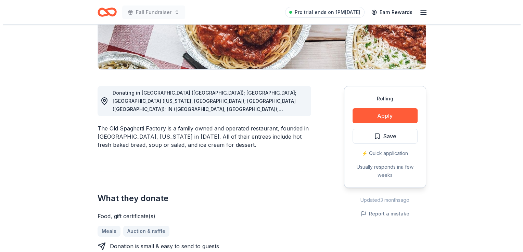
scroll to position [141, 0]
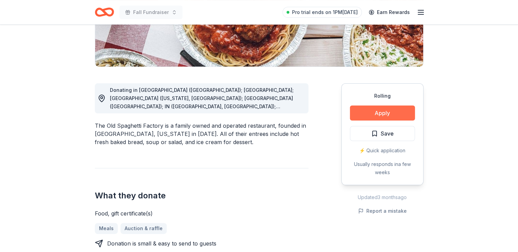
click at [382, 110] on button "Apply" at bounding box center [382, 113] width 65 height 15
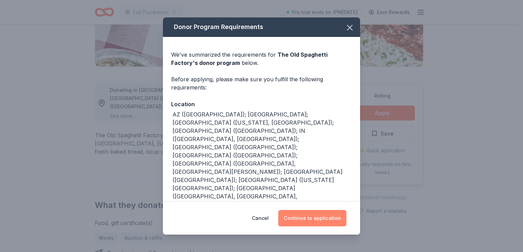
click at [311, 215] on button "Continue to application" at bounding box center [312, 218] width 68 height 16
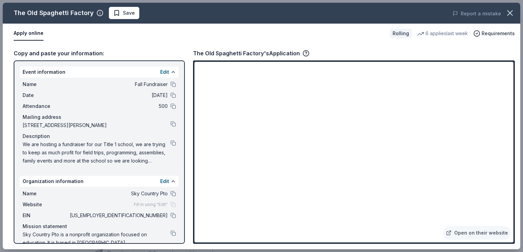
drag, startPoint x: 514, startPoint y: 84, endPoint x: 514, endPoint y: 96, distance: 12.0
click at [514, 96] on div "Open on their website" at bounding box center [354, 153] width 322 height 184
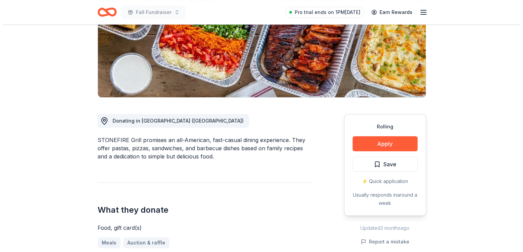
scroll to position [107, 0]
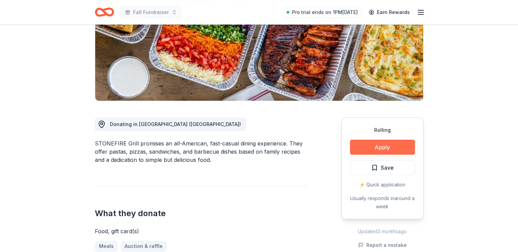
click at [405, 144] on button "Apply" at bounding box center [382, 147] width 65 height 15
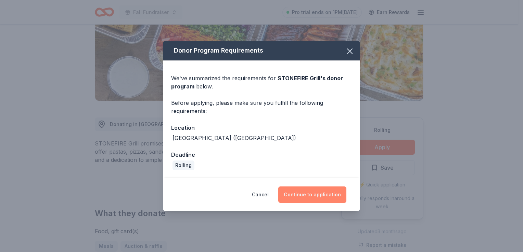
click at [297, 197] on button "Continue to application" at bounding box center [312, 195] width 68 height 16
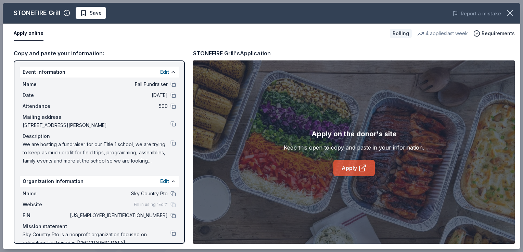
click at [354, 173] on link "Apply" at bounding box center [353, 168] width 41 height 16
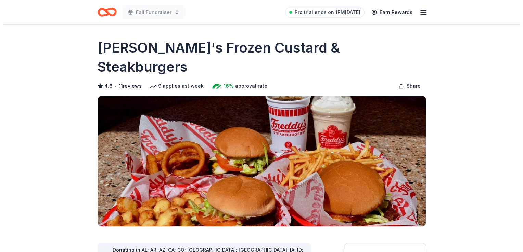
scroll to position [125, 0]
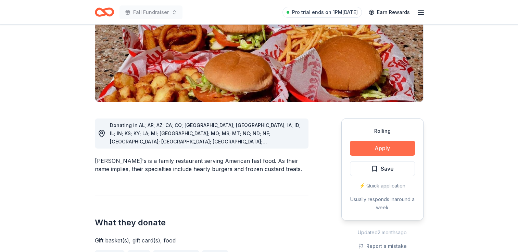
click at [376, 141] on button "Apply" at bounding box center [382, 148] width 65 height 15
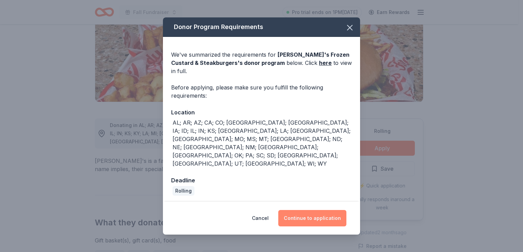
click at [312, 210] on button "Continue to application" at bounding box center [312, 218] width 68 height 16
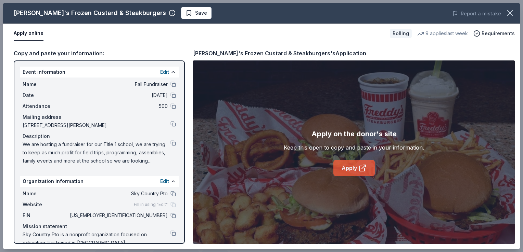
click at [355, 166] on link "Apply" at bounding box center [353, 168] width 41 height 16
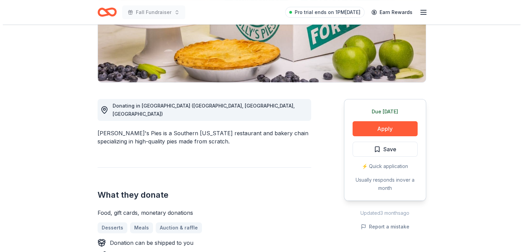
scroll to position [124, 0]
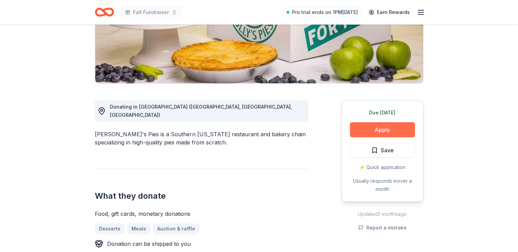
click at [394, 124] on button "Apply" at bounding box center [382, 129] width 65 height 15
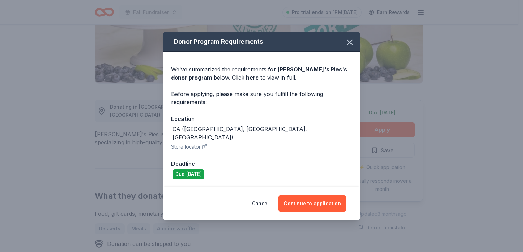
click at [194, 171] on div "Due [DATE]" at bounding box center [188, 175] width 32 height 10
click at [302, 201] on button "Continue to application" at bounding box center [312, 204] width 68 height 16
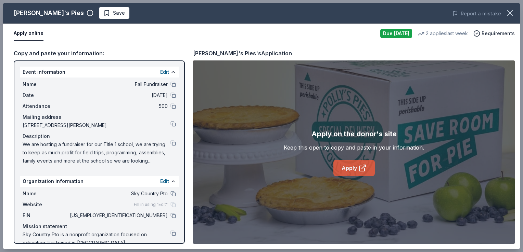
click at [347, 162] on link "Apply" at bounding box center [353, 168] width 41 height 16
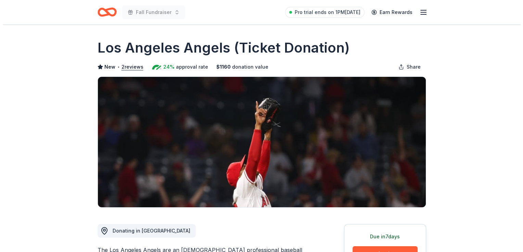
scroll to position [143, 0]
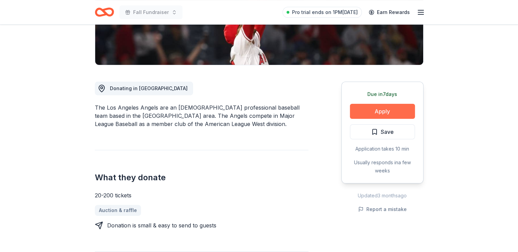
click at [401, 110] on button "Apply" at bounding box center [382, 111] width 65 height 15
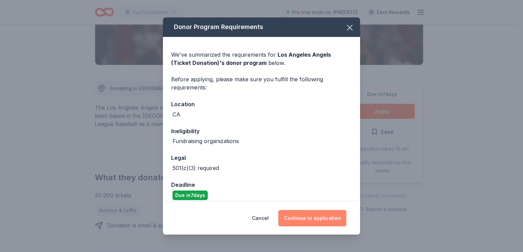
click at [310, 217] on button "Continue to application" at bounding box center [312, 218] width 68 height 16
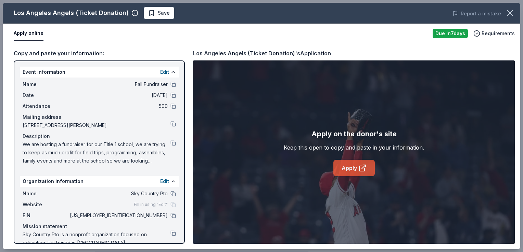
click at [359, 166] on icon at bounding box center [362, 168] width 8 height 8
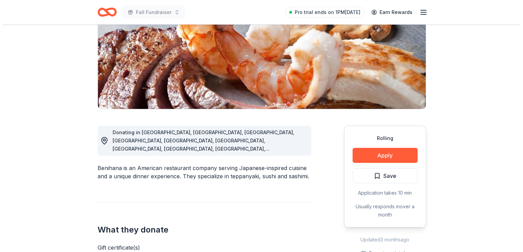
scroll to position [104, 0]
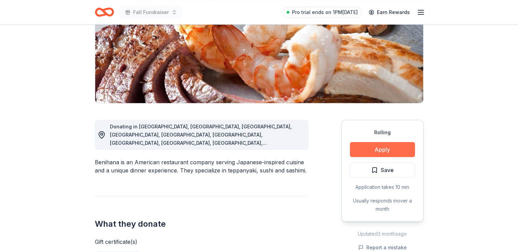
click at [390, 148] on button "Apply" at bounding box center [382, 149] width 65 height 15
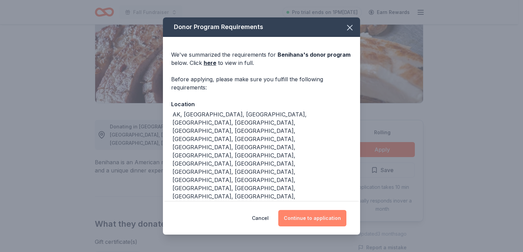
click at [319, 220] on button "Continue to application" at bounding box center [312, 218] width 68 height 16
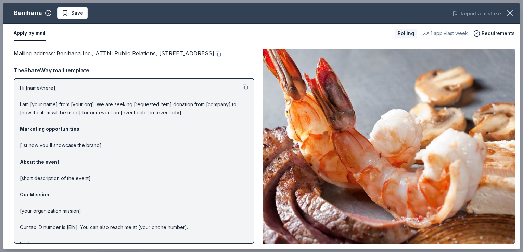
scroll to position [27, 0]
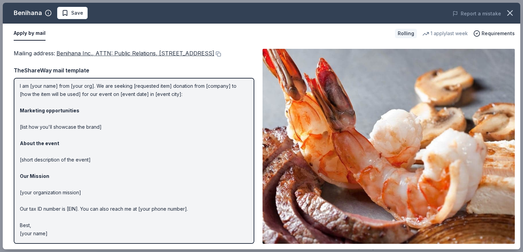
drag, startPoint x: 257, startPoint y: 174, endPoint x: 259, endPoint y: 137, distance: 37.0
click at [259, 137] on div "Mailing address : Benihana Inc., ATTN: Public Relations, 21500 Biscayne Blvd., …" at bounding box center [261, 146] width 517 height 206
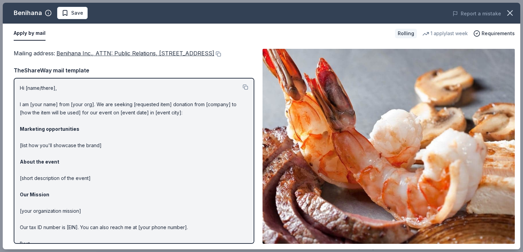
click at [44, 95] on p "Hi [name/there], I am [your name] from [your org]. We are seeking [requested it…" at bounding box center [134, 170] width 228 height 172
click at [243, 90] on button at bounding box center [245, 87] width 5 height 5
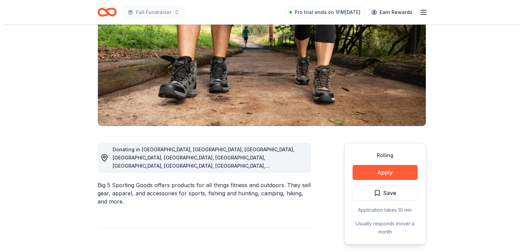
scroll to position [95, 0]
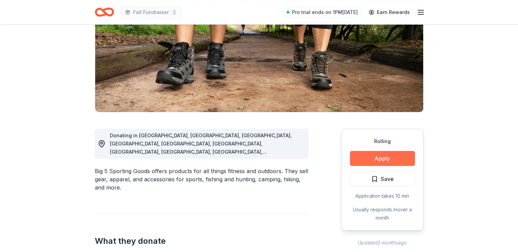
click at [384, 155] on button "Apply" at bounding box center [382, 158] width 65 height 15
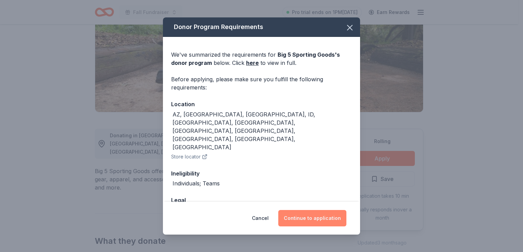
click at [307, 220] on button "Continue to application" at bounding box center [312, 218] width 68 height 16
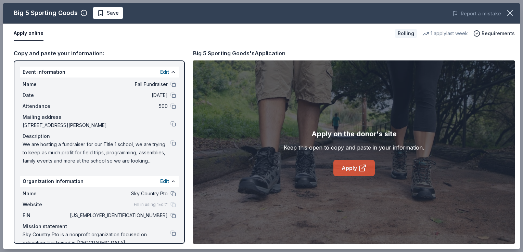
click at [361, 167] on icon at bounding box center [362, 168] width 8 height 8
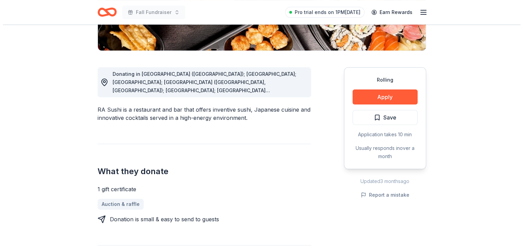
scroll to position [165, 0]
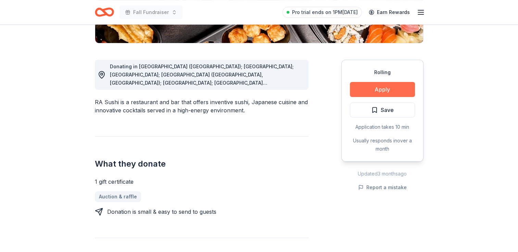
click at [396, 88] on button "Apply" at bounding box center [382, 89] width 65 height 15
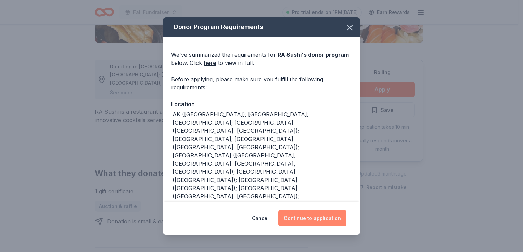
click at [324, 215] on button "Continue to application" at bounding box center [312, 218] width 68 height 16
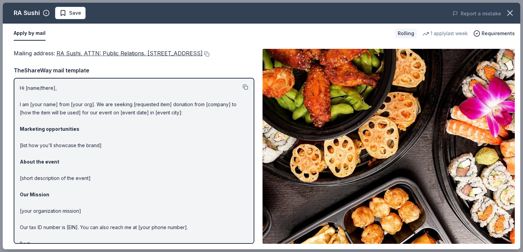
click at [243, 90] on button at bounding box center [245, 87] width 5 height 5
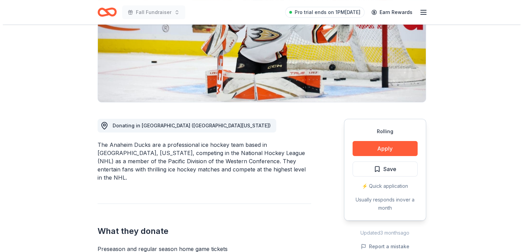
scroll to position [107, 0]
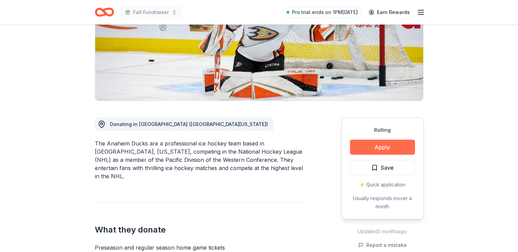
click at [397, 144] on button "Apply" at bounding box center [382, 147] width 65 height 15
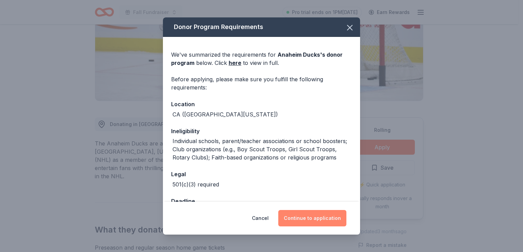
click at [302, 224] on button "Continue to application" at bounding box center [312, 218] width 68 height 16
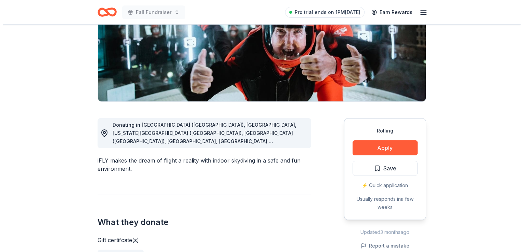
scroll to position [109, 0]
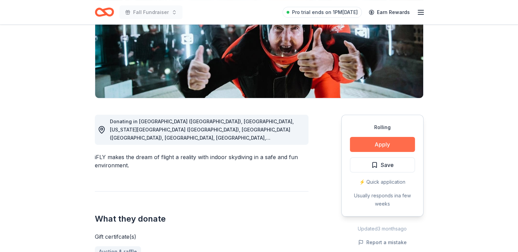
click at [390, 140] on button "Apply" at bounding box center [382, 144] width 65 height 15
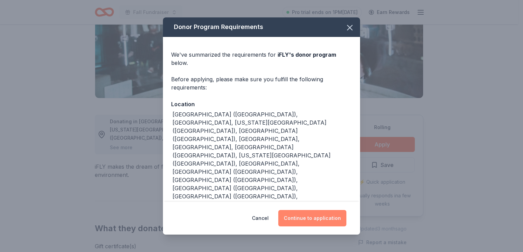
click at [305, 210] on button "Continue to application" at bounding box center [312, 218] width 68 height 16
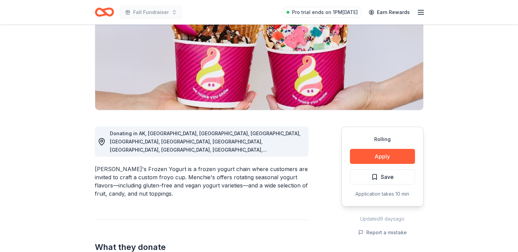
scroll to position [100, 0]
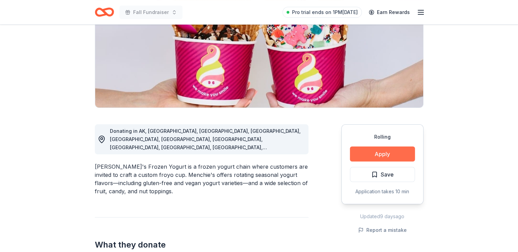
click at [379, 157] on button "Apply" at bounding box center [382, 154] width 65 height 15
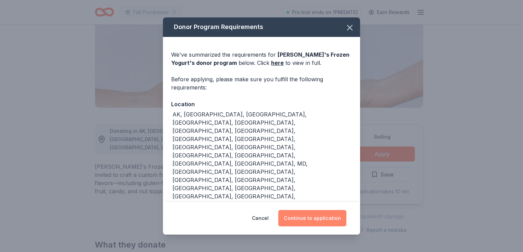
click at [314, 210] on button "Continue to application" at bounding box center [312, 218] width 68 height 16
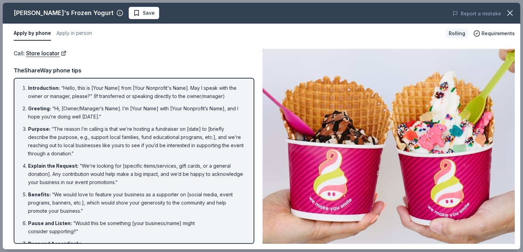
click at [271, 100] on img at bounding box center [388, 146] width 252 height 195
click at [86, 34] on button "Apply in person" at bounding box center [74, 33] width 36 height 14
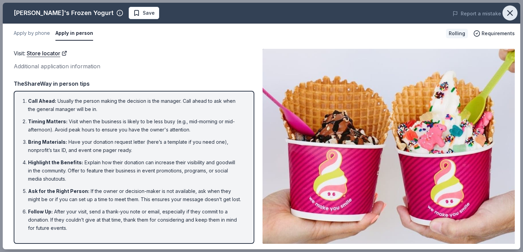
click at [515, 11] on button "button" at bounding box center [509, 12] width 15 height 15
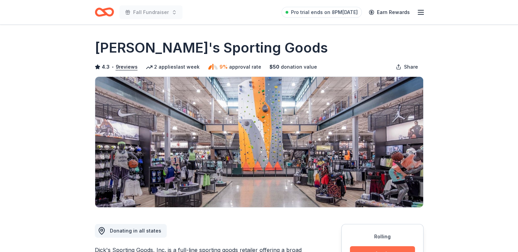
click at [397, 249] on button "Apply" at bounding box center [382, 254] width 65 height 15
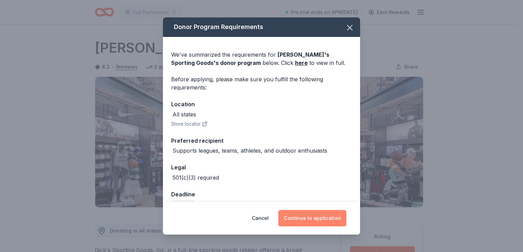
click at [331, 218] on button "Continue to application" at bounding box center [312, 218] width 68 height 16
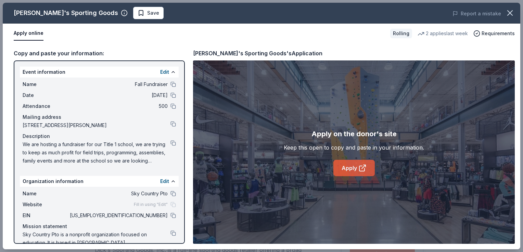
click at [365, 163] on link "Apply" at bounding box center [353, 168] width 41 height 16
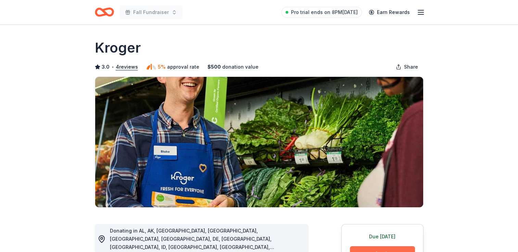
click at [370, 248] on button "Apply" at bounding box center [382, 254] width 65 height 15
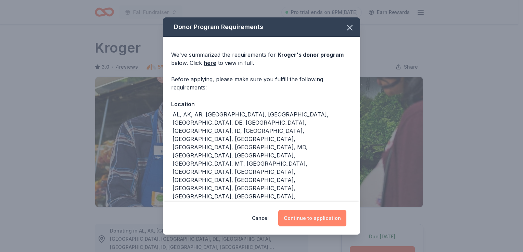
click at [316, 217] on button "Continue to application" at bounding box center [312, 218] width 68 height 16
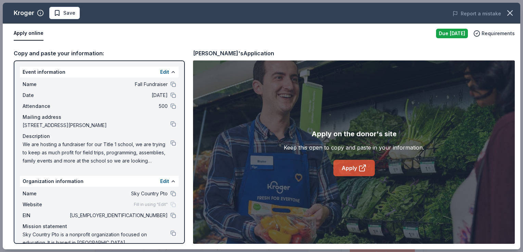
click at [345, 173] on link "Apply" at bounding box center [353, 168] width 41 height 16
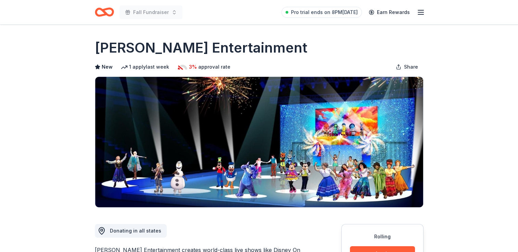
drag, startPoint x: 517, startPoint y: 54, endPoint x: 517, endPoint y: 80, distance: 26.0
click at [517, 80] on html "Fall Fundraiser Pro trial ends on 8PM[DATE] Earn Rewards Rolling Share [PERSON_…" at bounding box center [259, 126] width 518 height 252
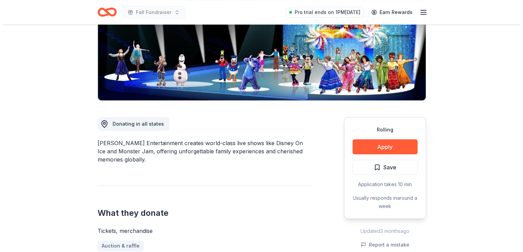
scroll to position [109, 0]
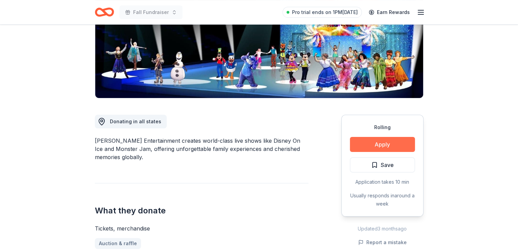
click at [397, 142] on button "Apply" at bounding box center [382, 144] width 65 height 15
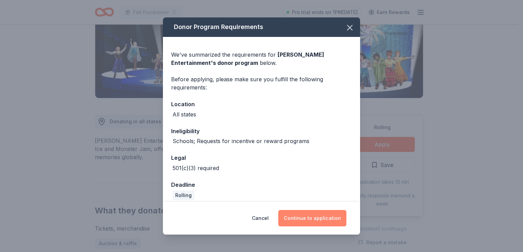
click at [328, 225] on button "Continue to application" at bounding box center [312, 218] width 68 height 16
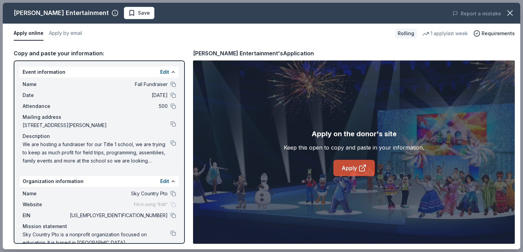
click at [350, 166] on link "Apply" at bounding box center [353, 168] width 41 height 16
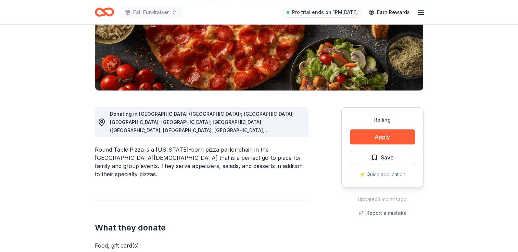
scroll to position [130, 0]
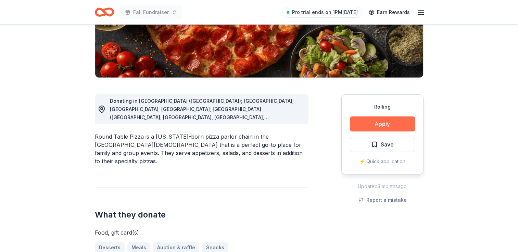
click at [382, 122] on button "Apply" at bounding box center [382, 124] width 65 height 15
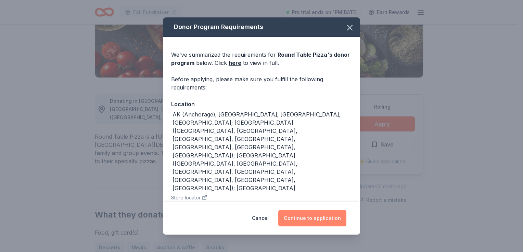
click at [317, 210] on button "Continue to application" at bounding box center [312, 218] width 68 height 16
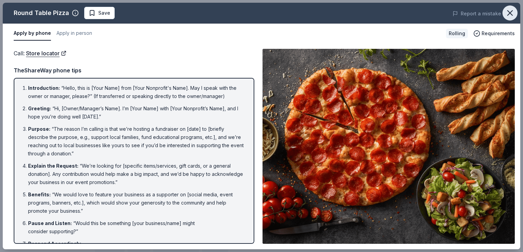
click at [512, 10] on icon "button" at bounding box center [510, 13] width 10 height 10
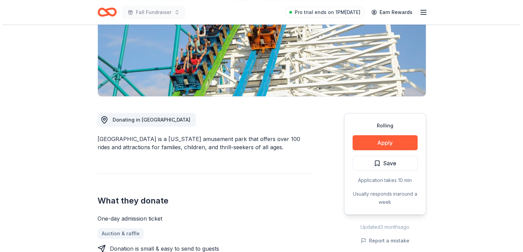
scroll to position [137, 0]
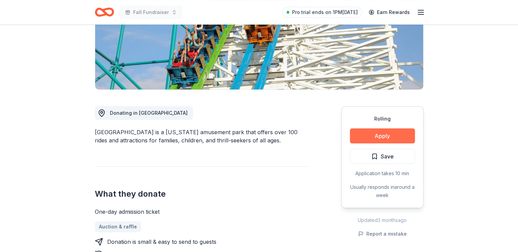
click at [401, 129] on button "Apply" at bounding box center [382, 136] width 65 height 15
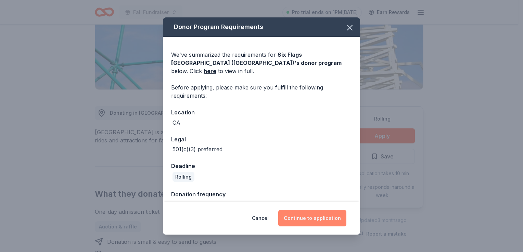
click at [323, 218] on button "Continue to application" at bounding box center [312, 218] width 68 height 16
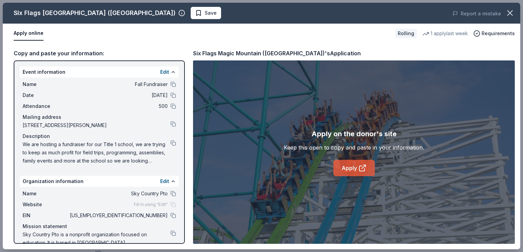
click at [360, 162] on link "Apply" at bounding box center [353, 168] width 41 height 16
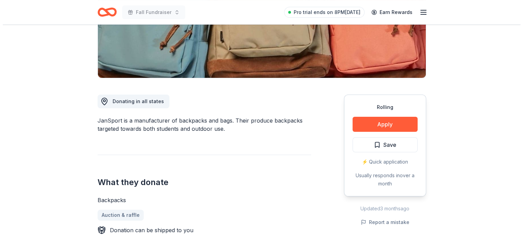
scroll to position [146, 0]
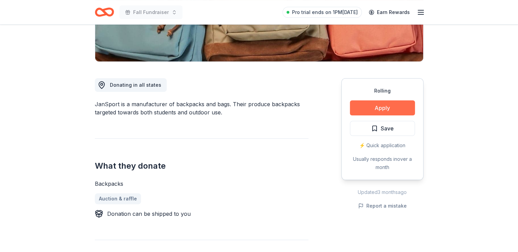
click at [409, 103] on button "Apply" at bounding box center [382, 108] width 65 height 15
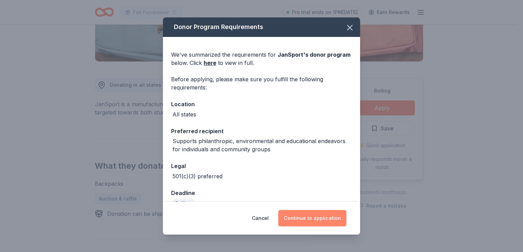
click at [315, 222] on button "Continue to application" at bounding box center [312, 218] width 68 height 16
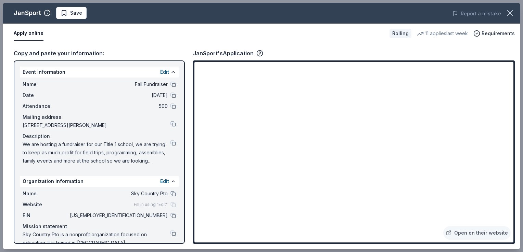
drag, startPoint x: 515, startPoint y: 128, endPoint x: 513, endPoint y: 152, distance: 23.7
click at [513, 152] on div "Copy and paste your information: Event information Edit Name Fall Fundraiser Da…" at bounding box center [261, 146] width 517 height 206
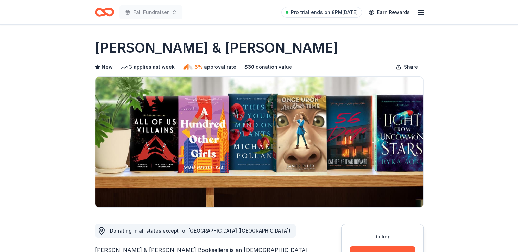
click at [359, 248] on button "Apply" at bounding box center [382, 254] width 65 height 15
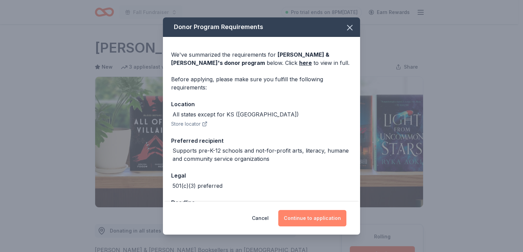
click at [308, 221] on button "Continue to application" at bounding box center [312, 218] width 68 height 16
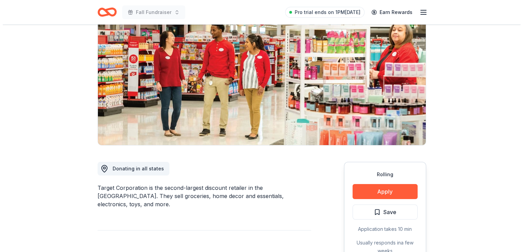
scroll to position [69, 0]
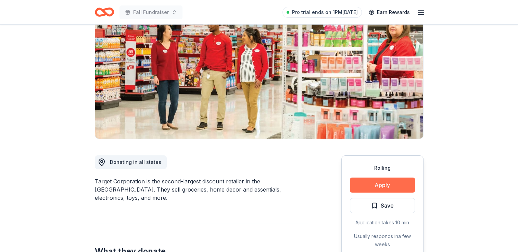
click at [389, 180] on button "Apply" at bounding box center [382, 185] width 65 height 15
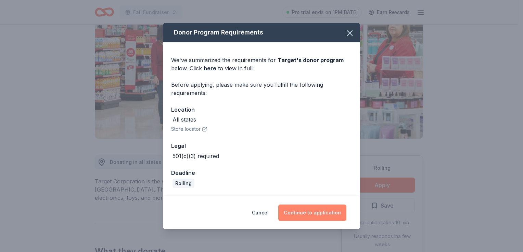
click at [309, 216] on button "Continue to application" at bounding box center [312, 213] width 68 height 16
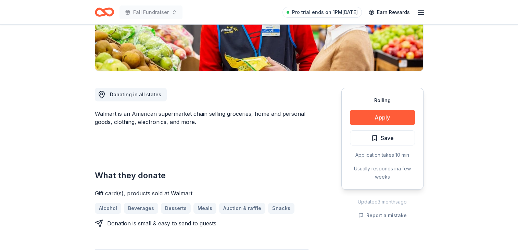
scroll to position [135, 0]
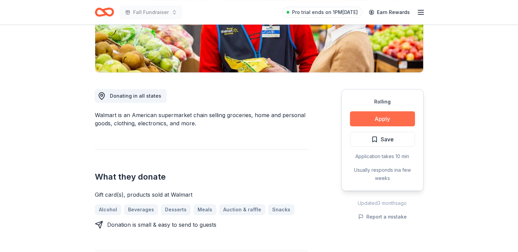
click at [380, 121] on button "Apply" at bounding box center [382, 119] width 65 height 15
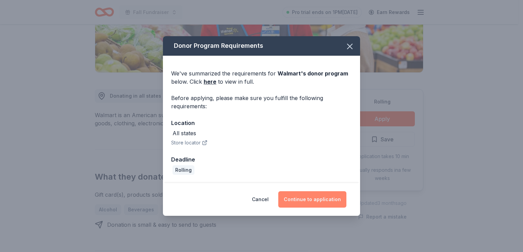
click at [313, 199] on button "Continue to application" at bounding box center [312, 200] width 68 height 16
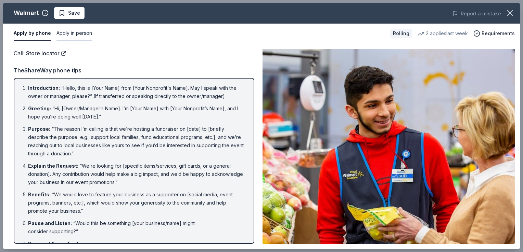
click at [62, 33] on button "Apply in person" at bounding box center [74, 33] width 36 height 14
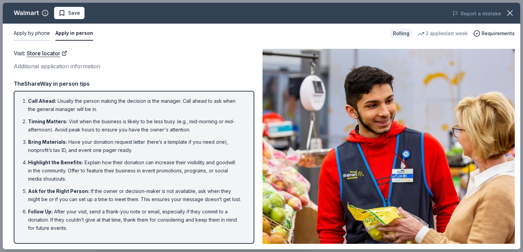
click at [37, 33] on button "Apply by phone" at bounding box center [32, 33] width 36 height 14
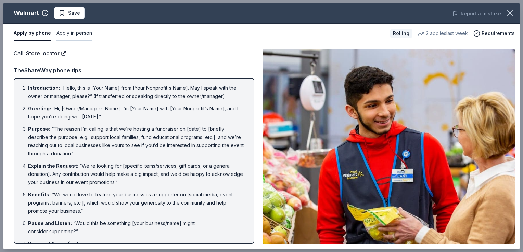
click at [64, 33] on button "Apply in person" at bounding box center [74, 33] width 36 height 14
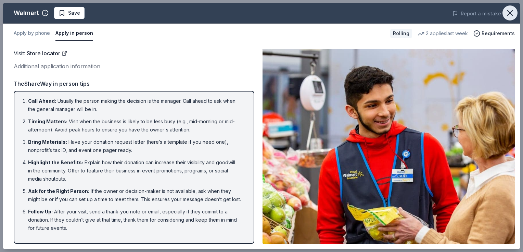
click at [508, 16] on icon "button" at bounding box center [510, 13] width 10 height 10
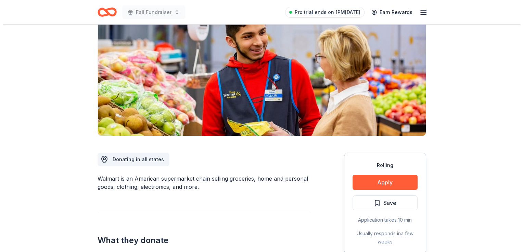
scroll to position [80, 0]
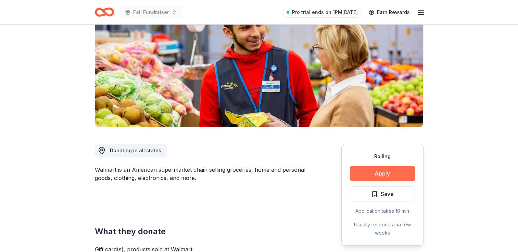
click at [395, 171] on button "Apply" at bounding box center [382, 173] width 65 height 15
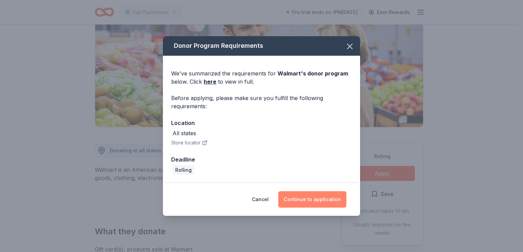
click at [305, 195] on button "Continue to application" at bounding box center [312, 200] width 68 height 16
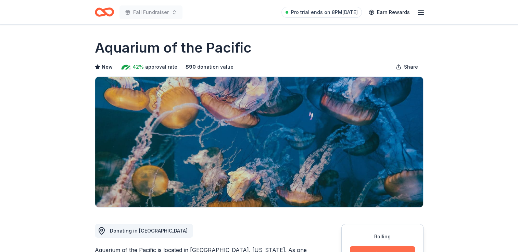
click at [375, 247] on button "Apply" at bounding box center [382, 254] width 65 height 15
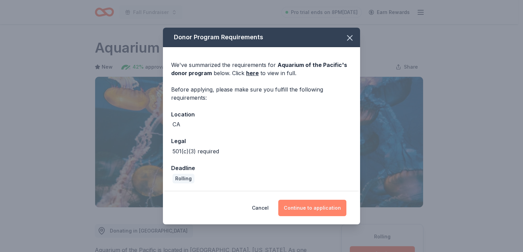
click at [303, 207] on button "Continue to application" at bounding box center [312, 208] width 68 height 16
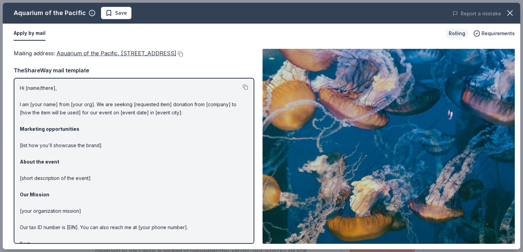
drag, startPoint x: 20, startPoint y: 88, endPoint x: 129, endPoint y: 178, distance: 140.7
click at [129, 178] on p "Hi [name/there], I am [your name] from [your org]. We are seeking [requested it…" at bounding box center [134, 170] width 228 height 172
click at [243, 89] on button at bounding box center [245, 87] width 5 height 5
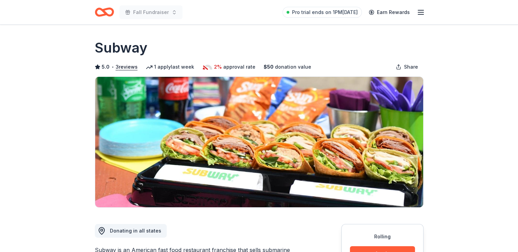
scroll to position [105, 0]
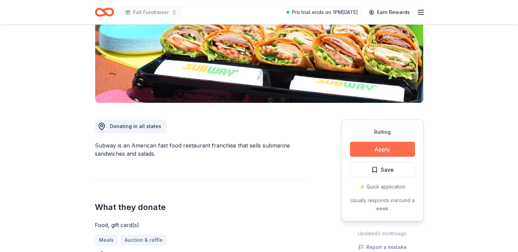
click at [374, 149] on button "Apply" at bounding box center [382, 149] width 65 height 15
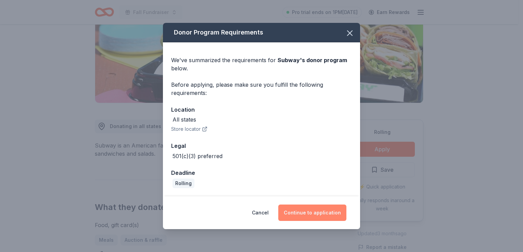
click at [312, 215] on button "Continue to application" at bounding box center [312, 213] width 68 height 16
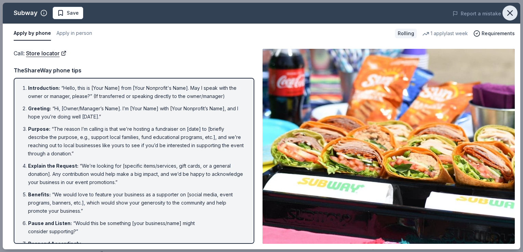
click at [508, 17] on icon "button" at bounding box center [510, 13] width 10 height 10
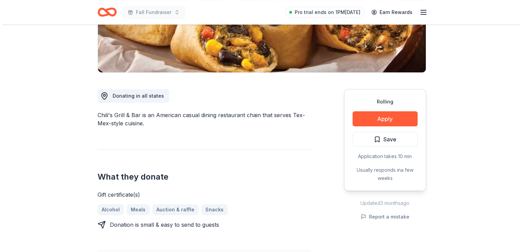
scroll to position [147, 0]
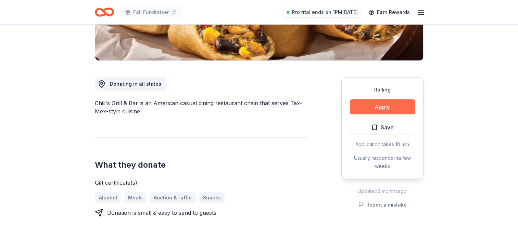
click at [394, 102] on button "Apply" at bounding box center [382, 107] width 65 height 15
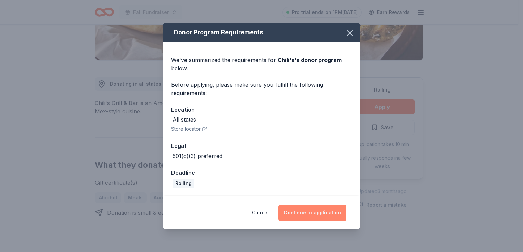
click at [331, 216] on button "Continue to application" at bounding box center [312, 213] width 68 height 16
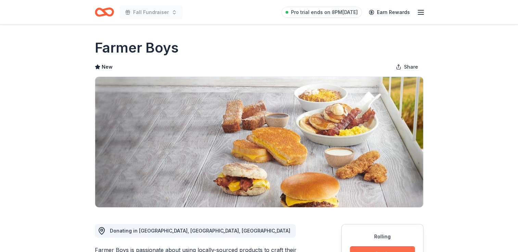
click at [392, 248] on button "Apply" at bounding box center [382, 254] width 65 height 15
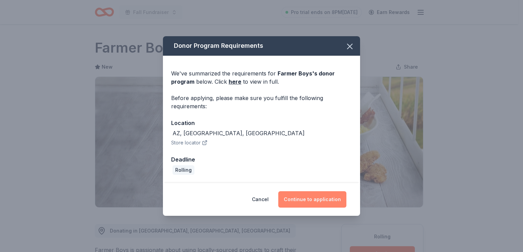
click at [313, 200] on button "Continue to application" at bounding box center [312, 200] width 68 height 16
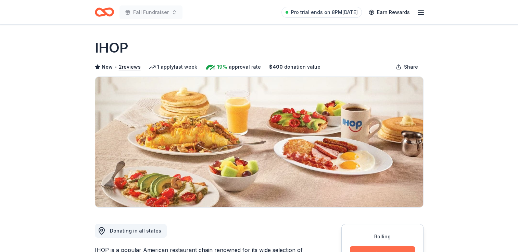
click at [367, 248] on button "Apply" at bounding box center [382, 254] width 65 height 15
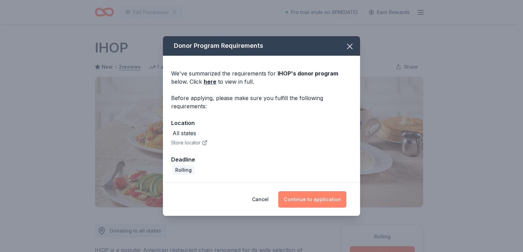
click at [317, 197] on button "Continue to application" at bounding box center [312, 200] width 68 height 16
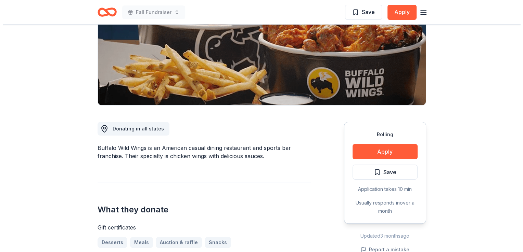
scroll to position [113, 0]
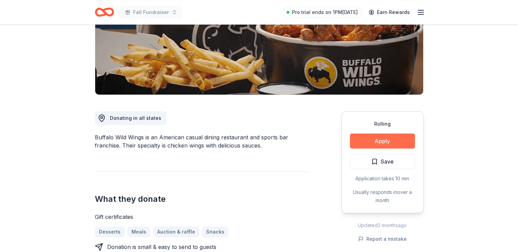
click at [388, 142] on button "Apply" at bounding box center [382, 141] width 65 height 15
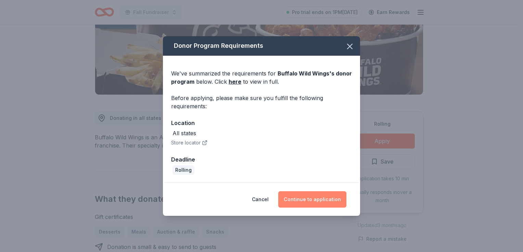
click at [320, 196] on button "Continue to application" at bounding box center [312, 200] width 68 height 16
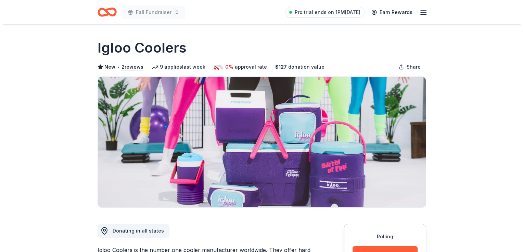
scroll to position [153, 0]
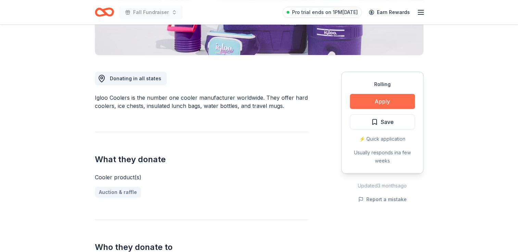
click at [398, 99] on button "Apply" at bounding box center [382, 101] width 65 height 15
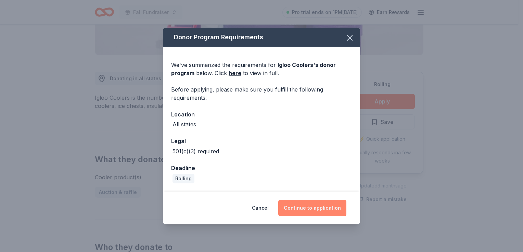
click at [308, 208] on button "Continue to application" at bounding box center [312, 208] width 68 height 16
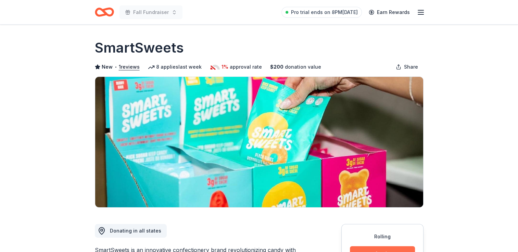
click at [393, 248] on button "Apply" at bounding box center [382, 254] width 65 height 15
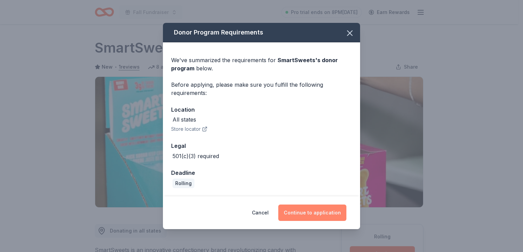
drag, startPoint x: 317, startPoint y: 207, endPoint x: 305, endPoint y: 219, distance: 16.7
click at [305, 219] on button "Continue to application" at bounding box center [312, 213] width 68 height 16
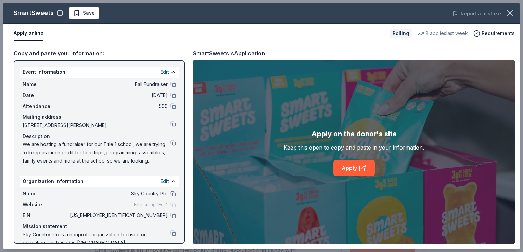
click at [305, 219] on div "Apply on the donor's site Keep this open to copy and paste in your information.…" at bounding box center [354, 153] width 322 height 184
click at [351, 168] on link "Apply" at bounding box center [353, 168] width 41 height 16
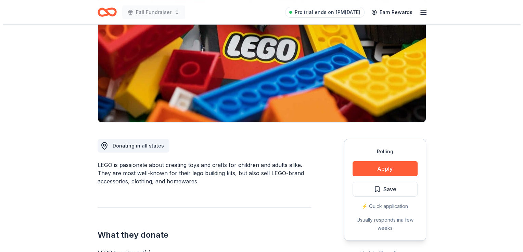
scroll to position [94, 0]
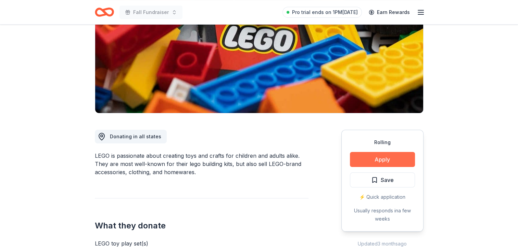
click at [362, 156] on button "Apply" at bounding box center [382, 159] width 65 height 15
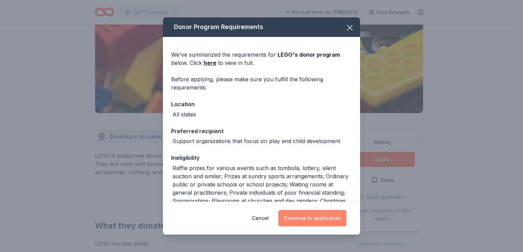
click at [321, 217] on button "Continue to application" at bounding box center [312, 218] width 68 height 16
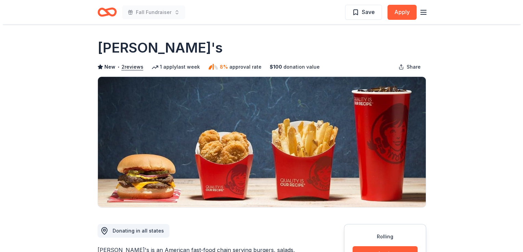
scroll to position [116, 0]
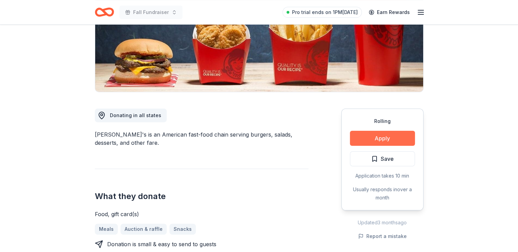
click at [387, 134] on button "Apply" at bounding box center [382, 138] width 65 height 15
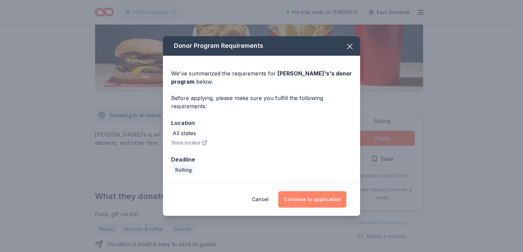
click at [316, 198] on button "Continue to application" at bounding box center [312, 200] width 68 height 16
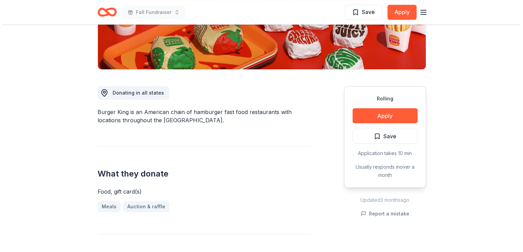
scroll to position [163, 0]
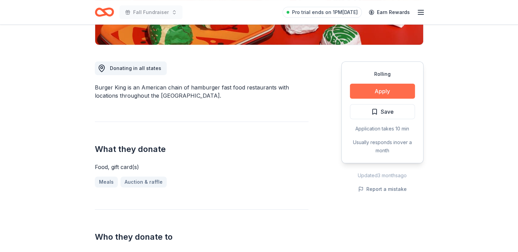
click at [390, 93] on button "Apply" at bounding box center [382, 91] width 65 height 15
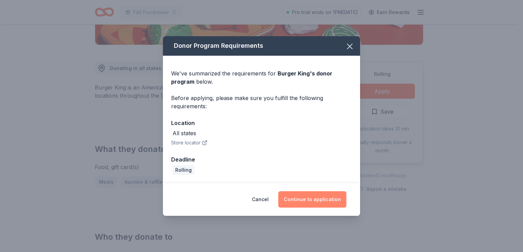
click at [336, 196] on button "Continue to application" at bounding box center [312, 200] width 68 height 16
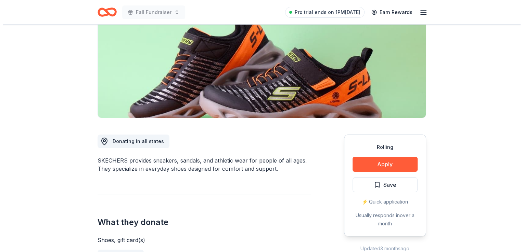
scroll to position [88, 0]
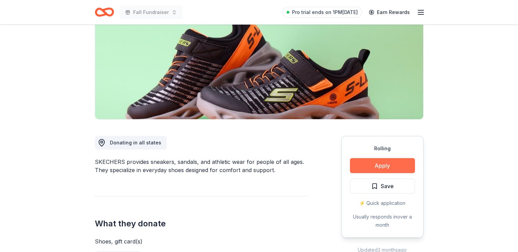
click at [387, 160] on button "Apply" at bounding box center [382, 165] width 65 height 15
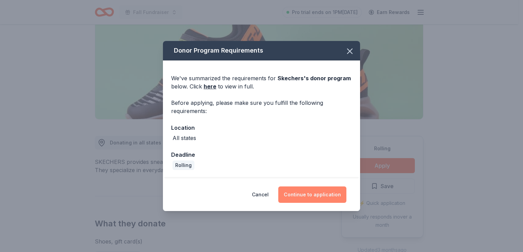
click at [320, 197] on button "Continue to application" at bounding box center [312, 195] width 68 height 16
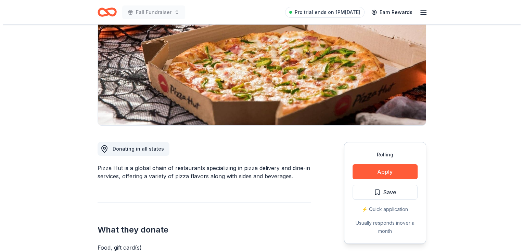
scroll to position [87, 0]
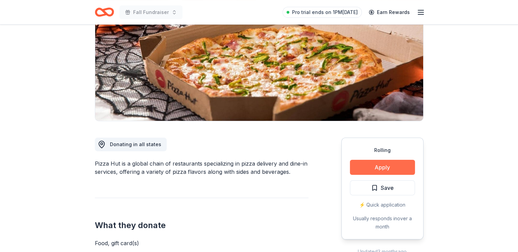
click at [383, 166] on button "Apply" at bounding box center [382, 167] width 65 height 15
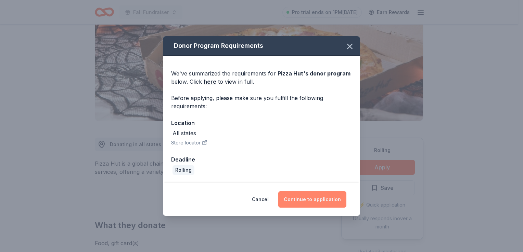
click at [319, 203] on button "Continue to application" at bounding box center [312, 200] width 68 height 16
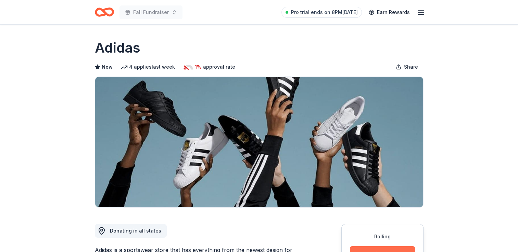
click at [378, 248] on button "Apply" at bounding box center [382, 254] width 65 height 15
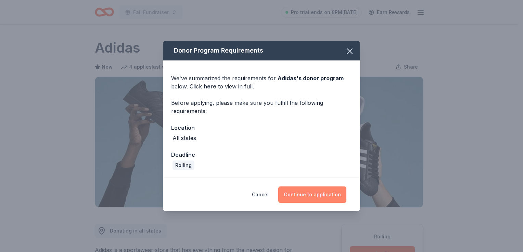
click at [312, 195] on button "Continue to application" at bounding box center [312, 195] width 68 height 16
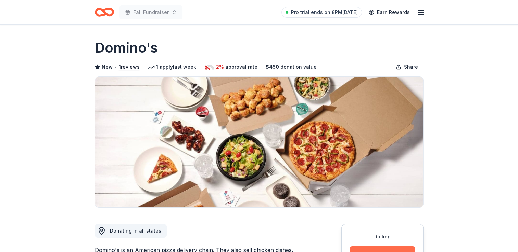
click at [400, 249] on button "Apply" at bounding box center [382, 254] width 65 height 15
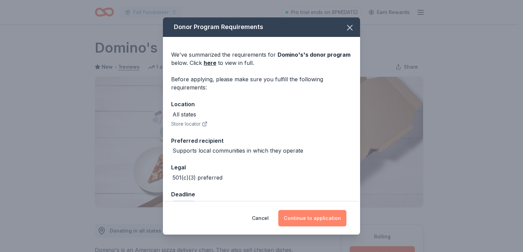
click at [308, 215] on button "Continue to application" at bounding box center [312, 218] width 68 height 16
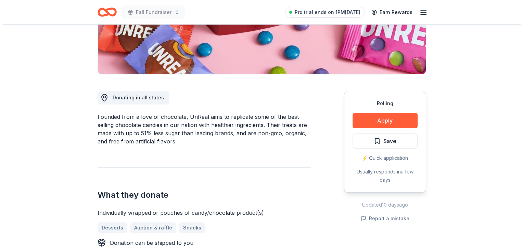
scroll to position [148, 0]
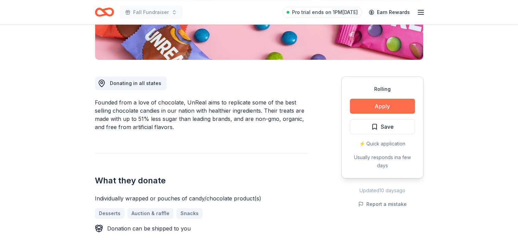
click at [377, 109] on button "Apply" at bounding box center [382, 106] width 65 height 15
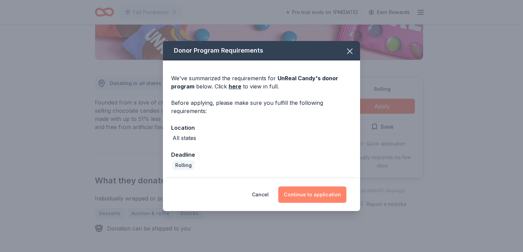
click at [299, 192] on button "Continue to application" at bounding box center [312, 195] width 68 height 16
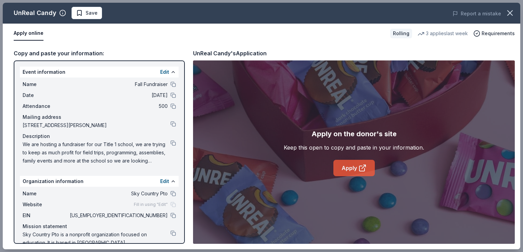
click at [354, 168] on link "Apply" at bounding box center [353, 168] width 41 height 16
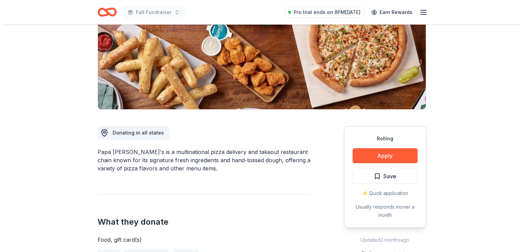
scroll to position [111, 0]
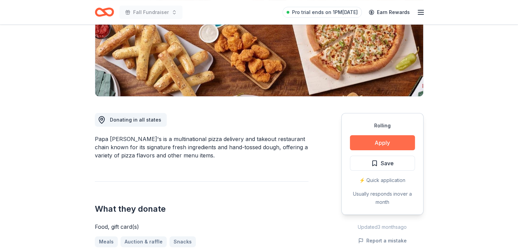
click at [366, 141] on button "Apply" at bounding box center [382, 142] width 65 height 15
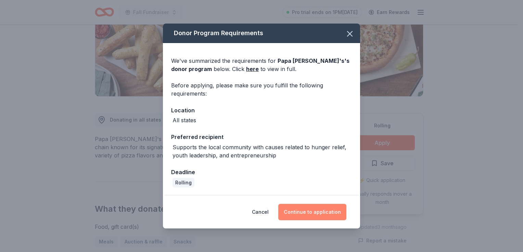
click at [313, 217] on button "Continue to application" at bounding box center [312, 212] width 68 height 16
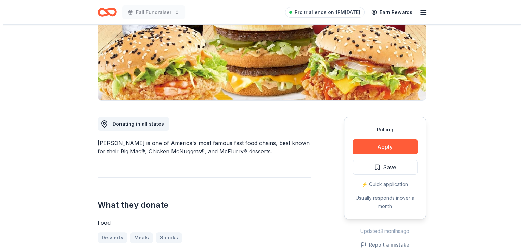
scroll to position [148, 0]
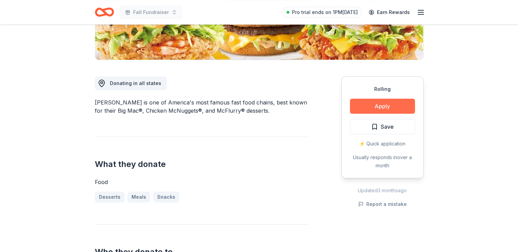
click at [397, 107] on button "Apply" at bounding box center [382, 106] width 65 height 15
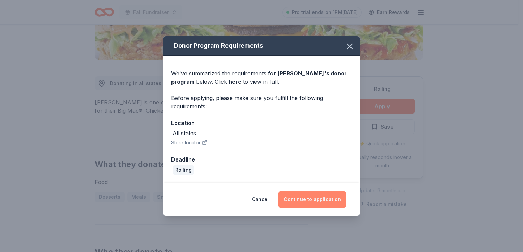
click at [321, 207] on button "Continue to application" at bounding box center [312, 200] width 68 height 16
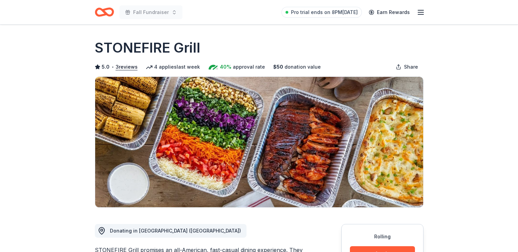
scroll to position [107, 0]
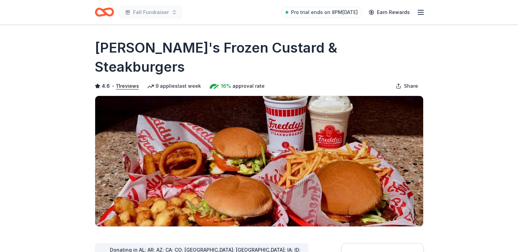
scroll to position [125, 0]
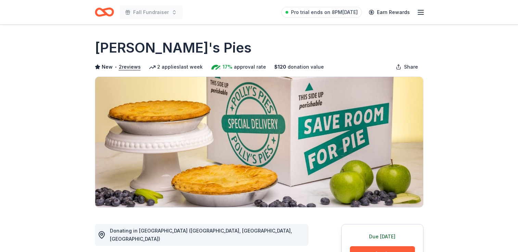
scroll to position [124, 0]
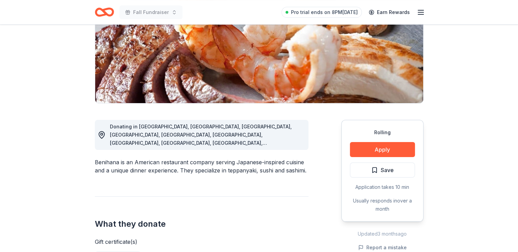
scroll to position [104, 0]
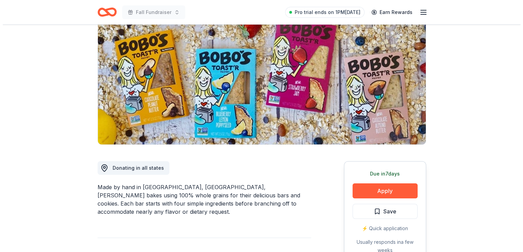
scroll to position [98, 0]
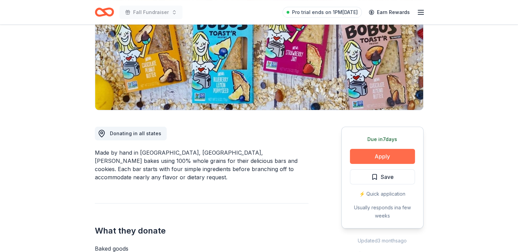
click at [407, 150] on button "Apply" at bounding box center [382, 156] width 65 height 15
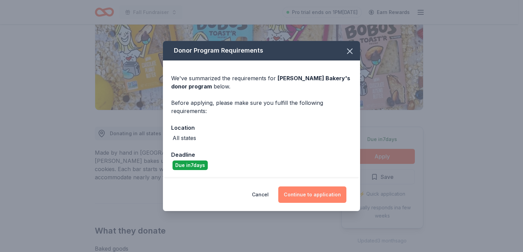
click at [333, 193] on button "Continue to application" at bounding box center [312, 195] width 68 height 16
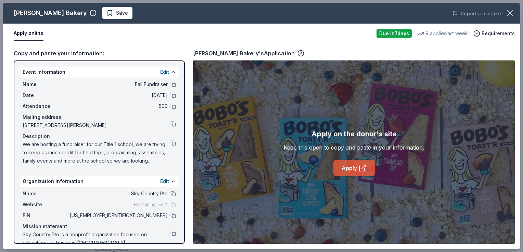
click at [360, 170] on icon at bounding box center [362, 168] width 8 height 8
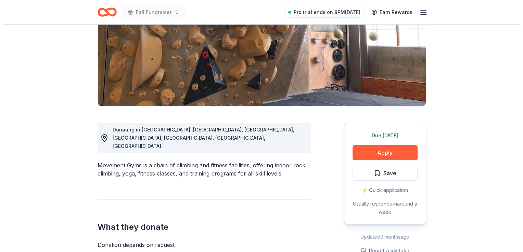
scroll to position [95, 0]
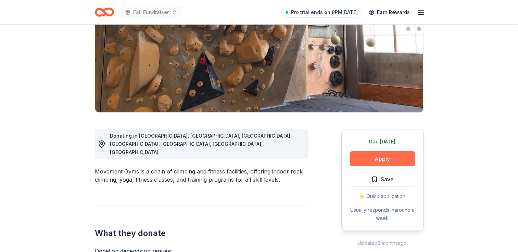
click at [372, 164] on button "Apply" at bounding box center [382, 159] width 65 height 15
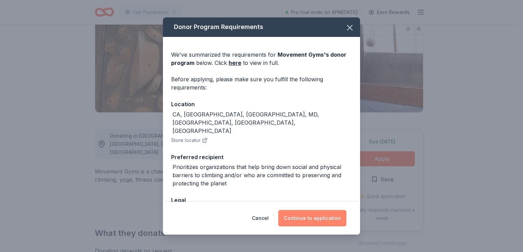
click at [321, 213] on button "Continue to application" at bounding box center [312, 218] width 68 height 16
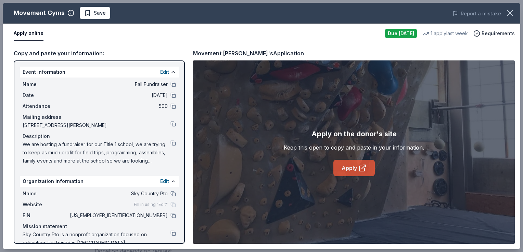
click at [352, 168] on link "Apply" at bounding box center [353, 168] width 41 height 16
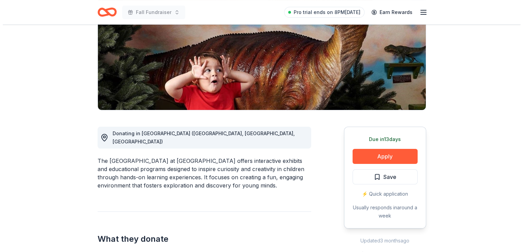
scroll to position [116, 0]
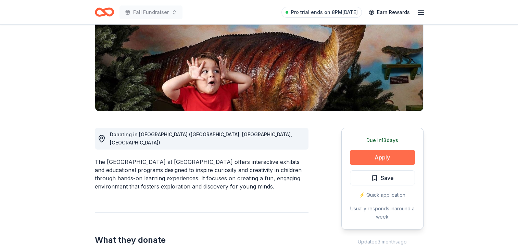
click at [394, 150] on button "Apply" at bounding box center [382, 157] width 65 height 15
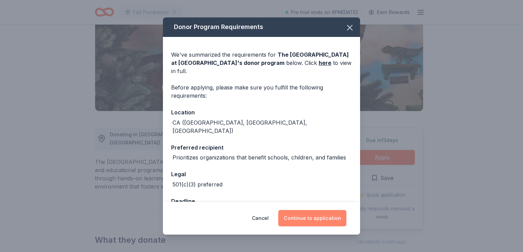
click at [321, 217] on button "Continue to application" at bounding box center [312, 218] width 68 height 16
